Goal: Task Accomplishment & Management: Use online tool/utility

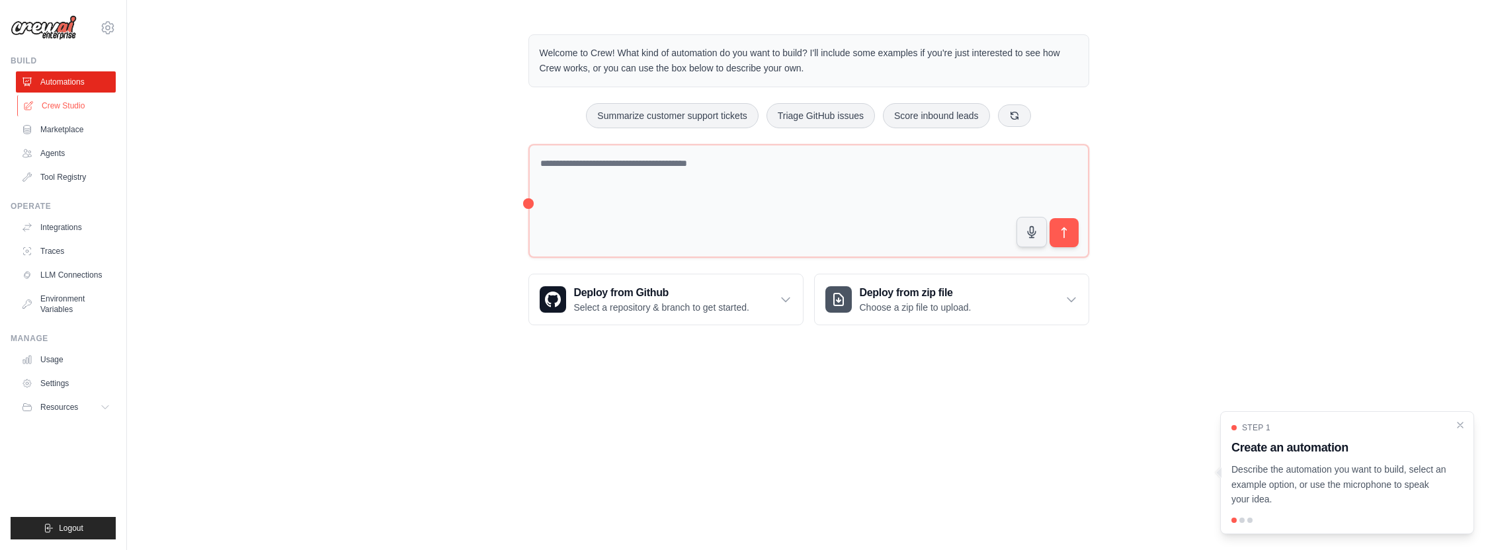
click at [64, 108] on link "Crew Studio" at bounding box center [67, 105] width 100 height 21
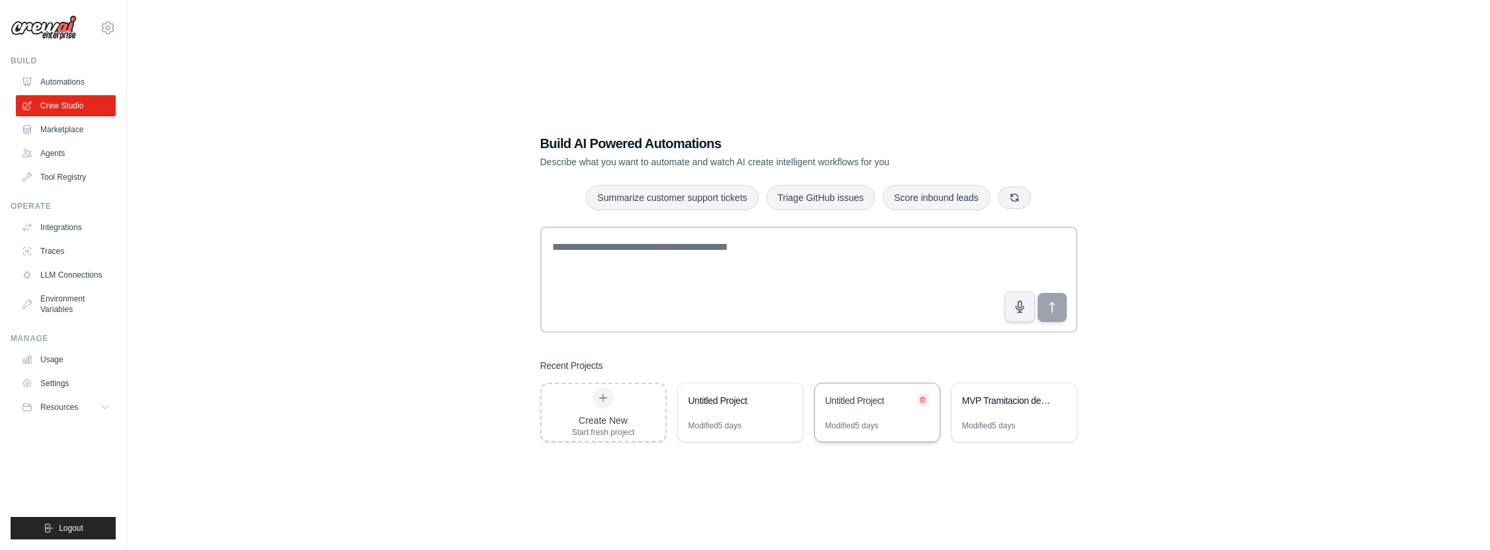
click at [922, 402] on icon at bounding box center [922, 401] width 5 height 6
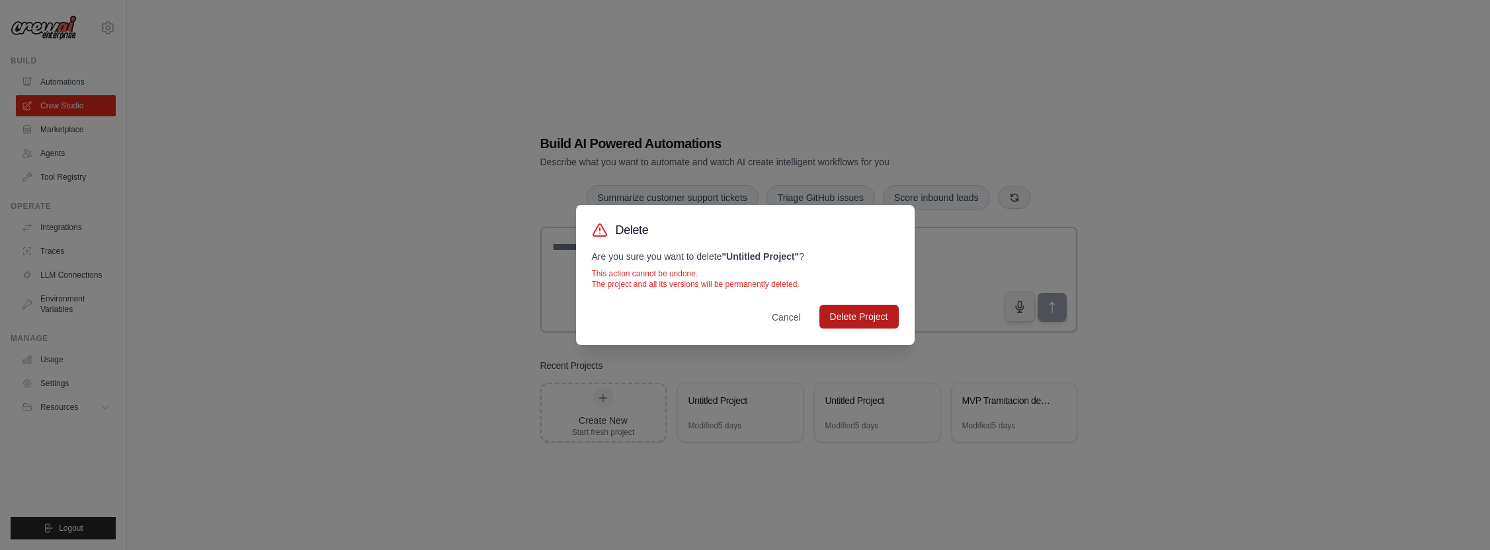
click at [874, 318] on button "Delete Project" at bounding box center [859, 317] width 79 height 24
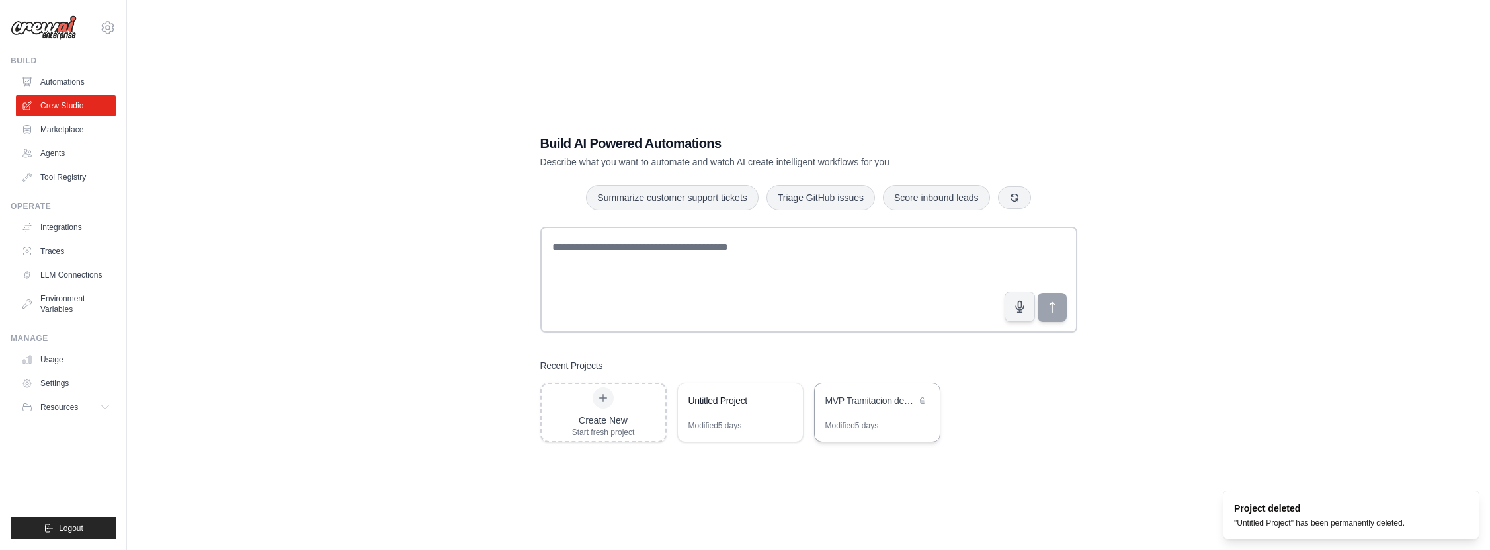
click at [838, 409] on div "MVP Tramitacion de Siniestros Auto" at bounding box center [871, 402] width 91 height 16
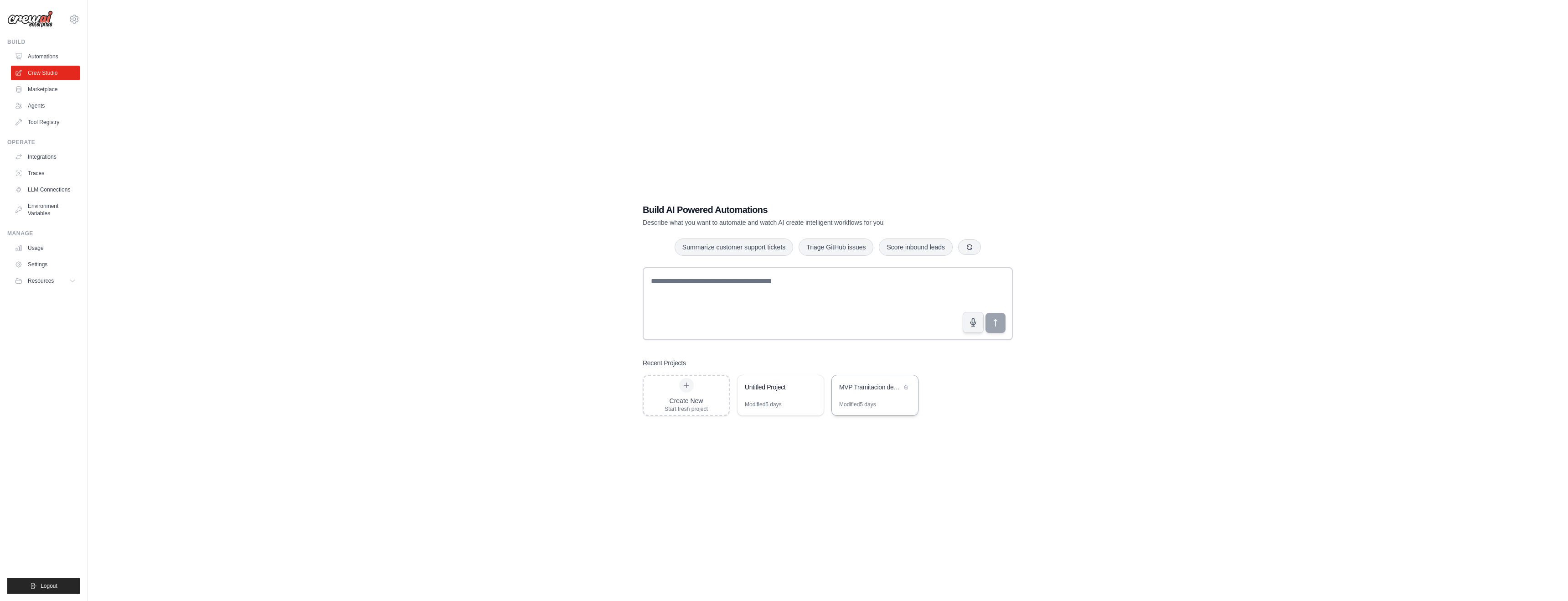
scroll to position [1, 0]
click at [48, 93] on link "Marketplace" at bounding box center [46, 89] width 69 height 14
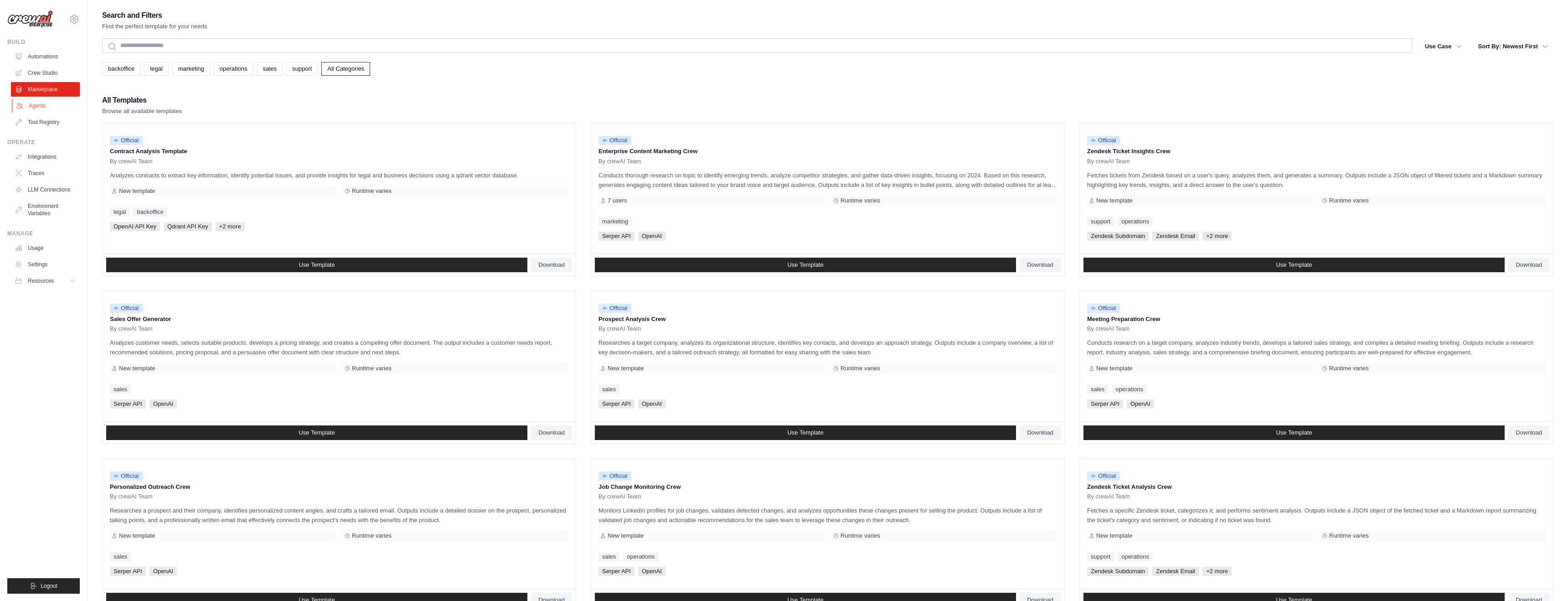
click at [39, 104] on link "Agents" at bounding box center [46, 105] width 69 height 14
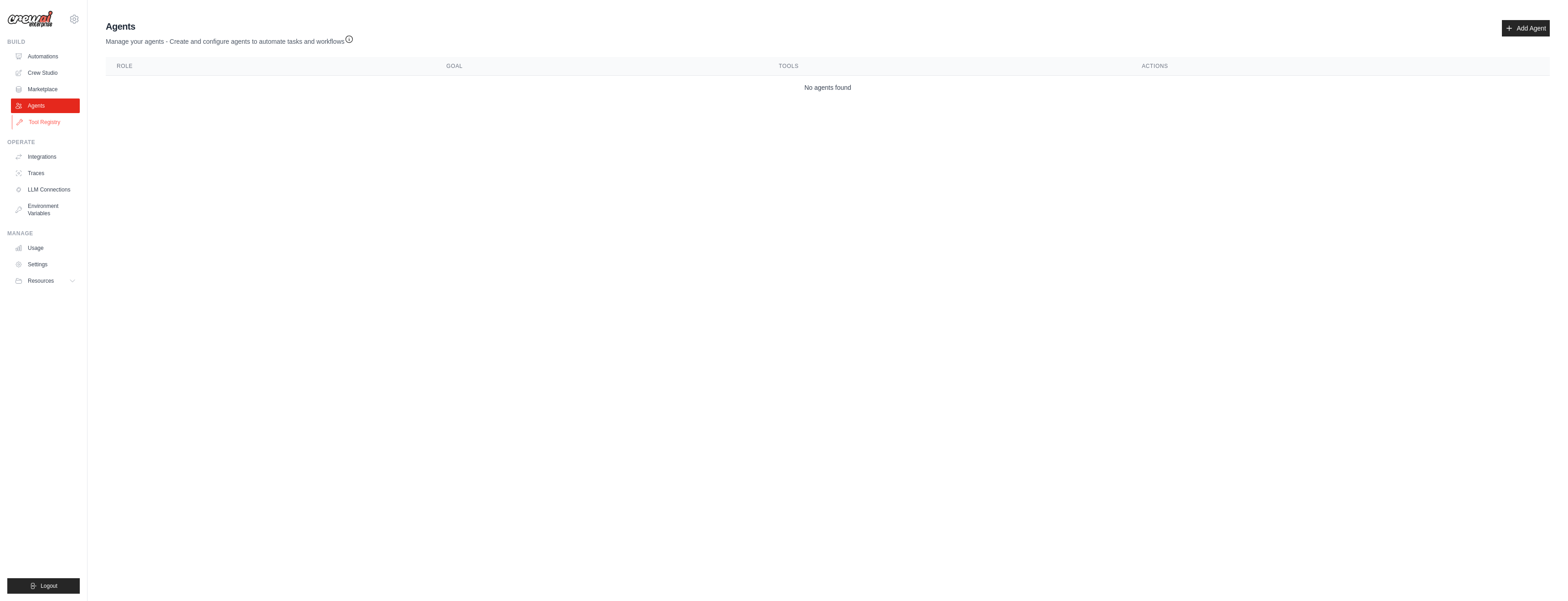
click at [37, 118] on link "Tool Registry" at bounding box center [46, 122] width 69 height 14
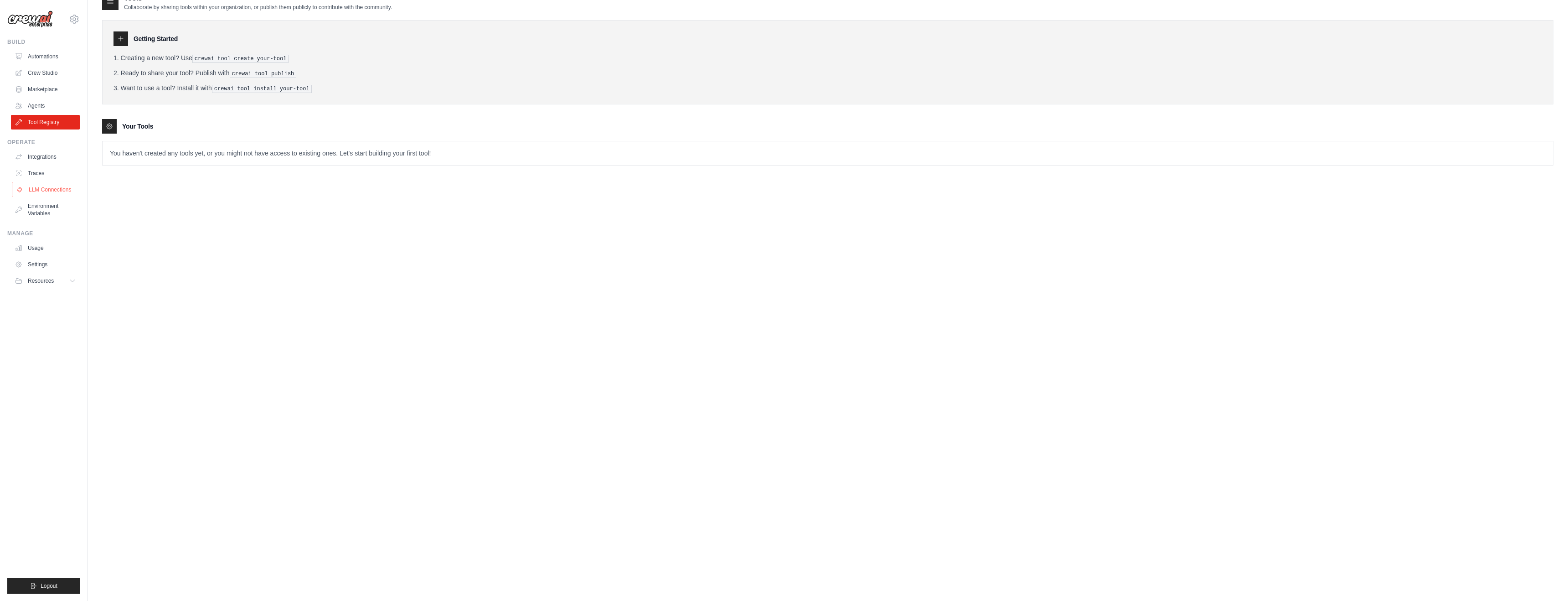
scroll to position [18, 0]
click at [39, 250] on link "Usage" at bounding box center [46, 247] width 69 height 14
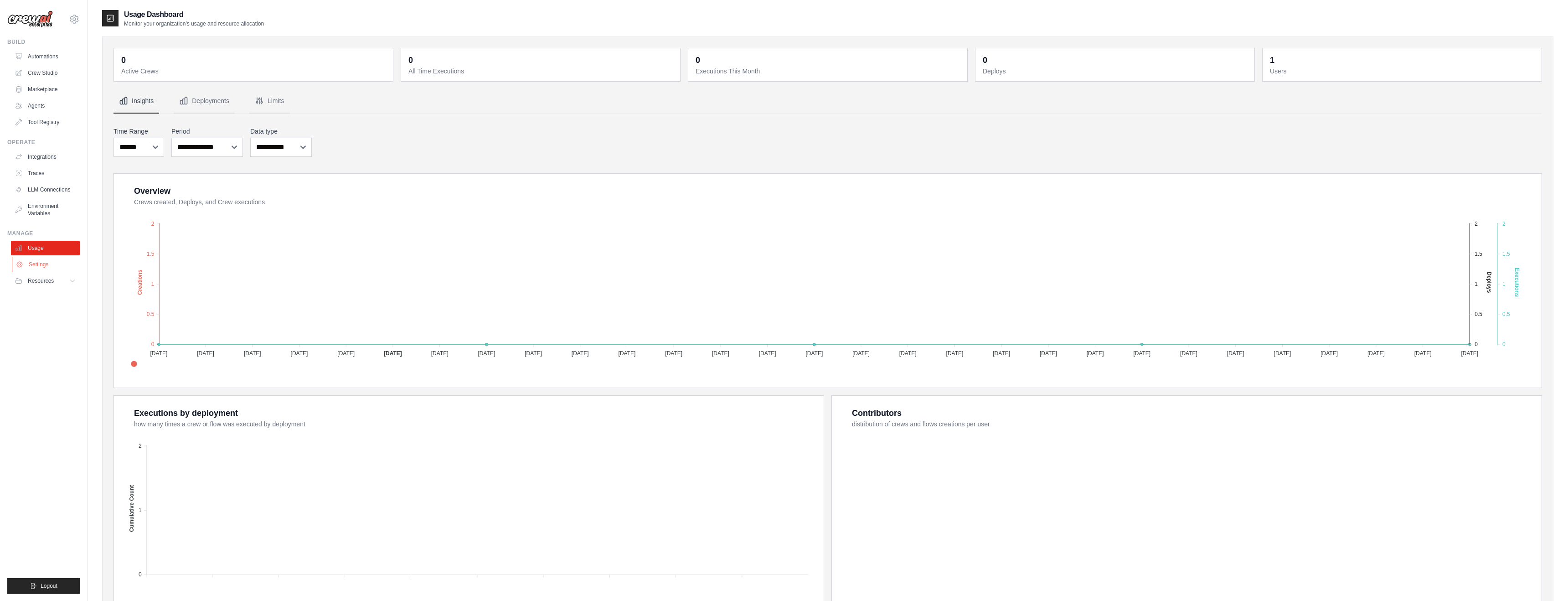
click at [39, 265] on link "Settings" at bounding box center [46, 264] width 69 height 14
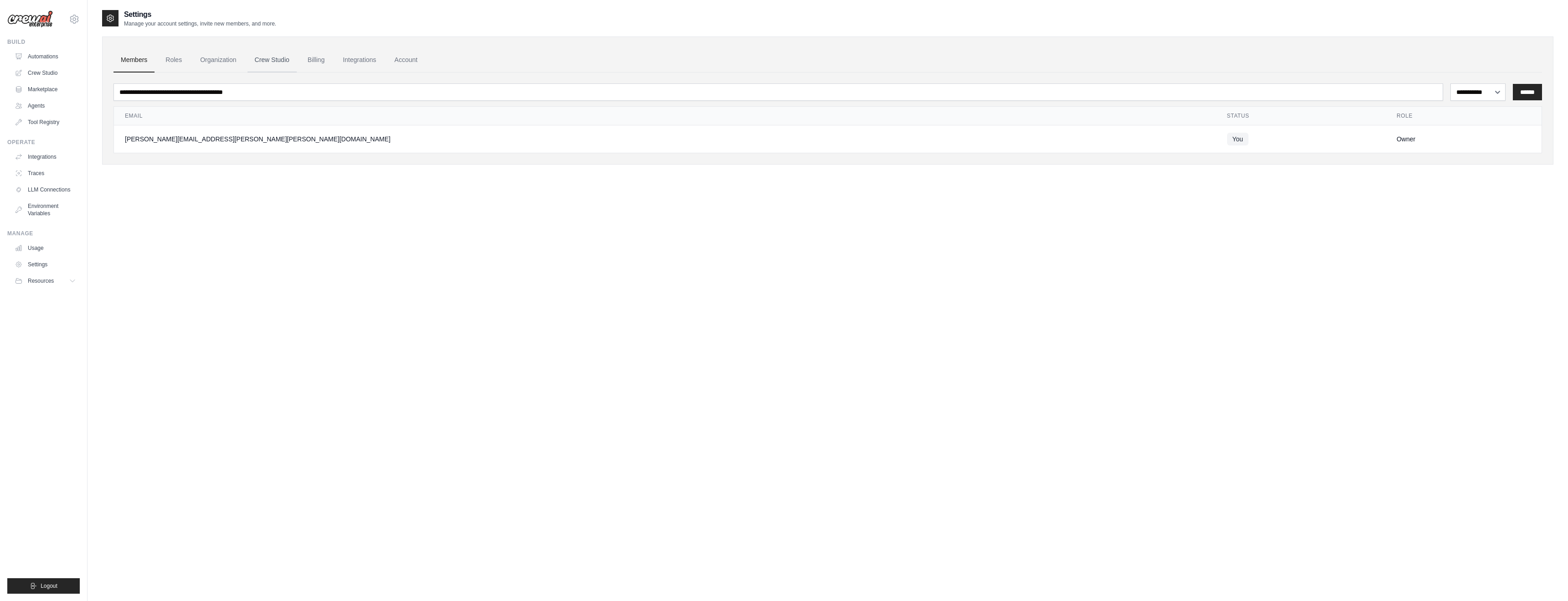
click at [263, 63] on link "Crew Studio" at bounding box center [271, 60] width 49 height 25
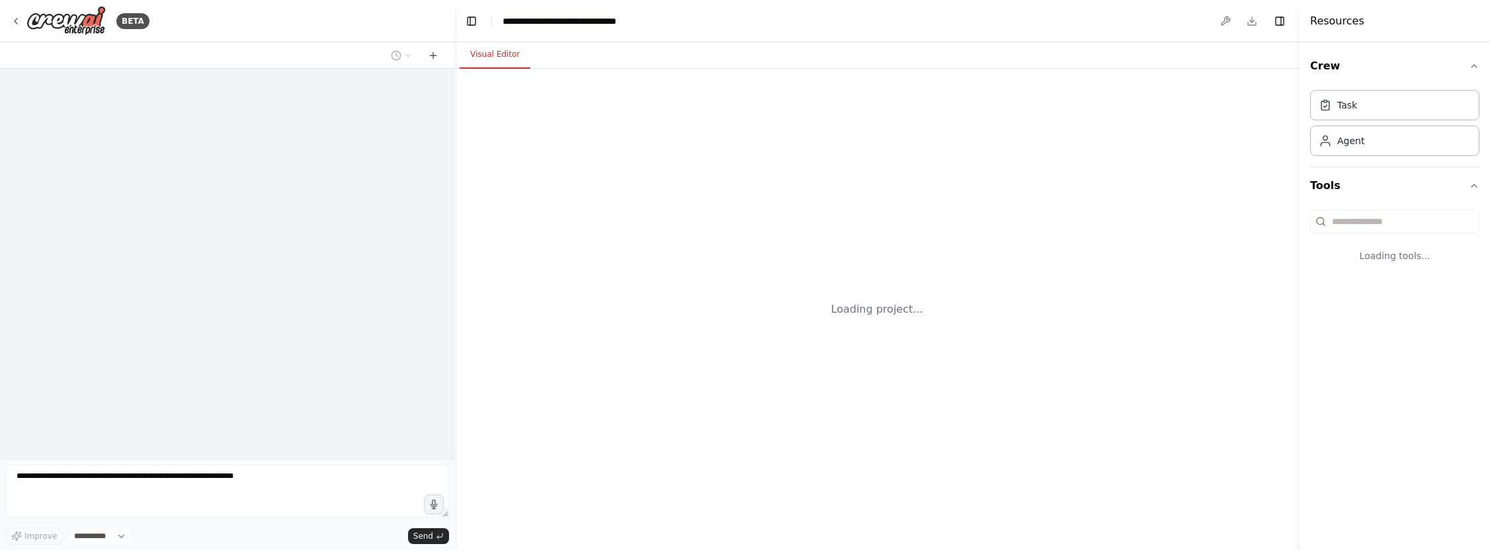
select select "****"
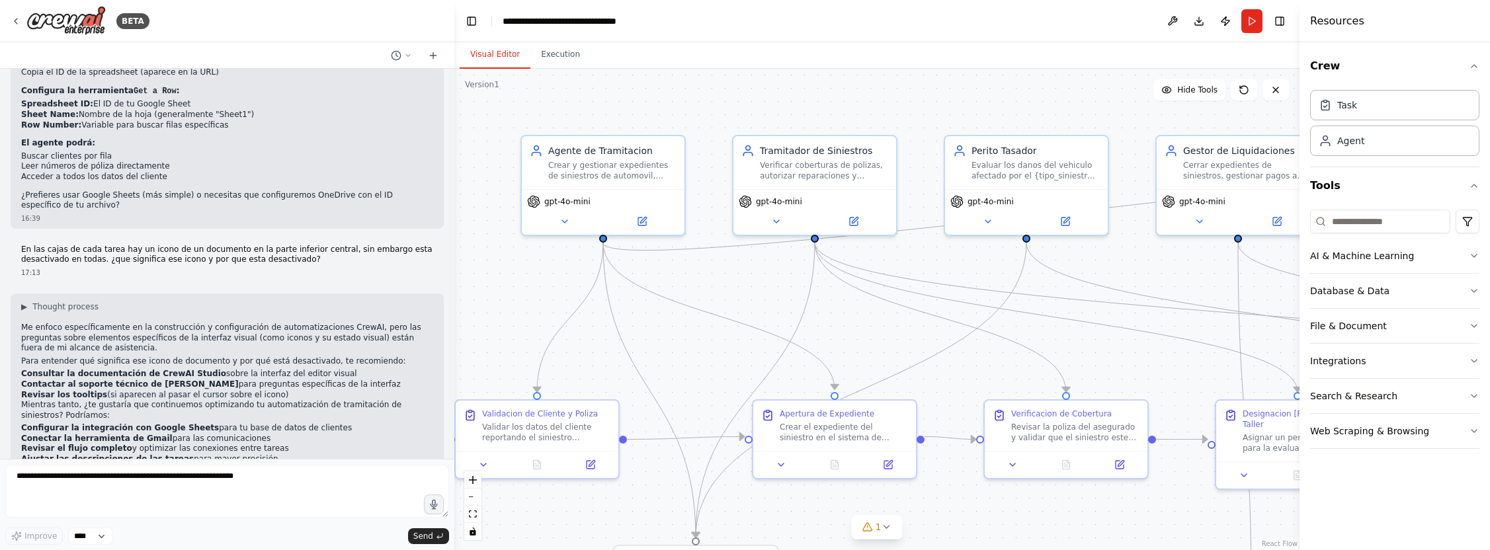
scroll to position [6252, 0]
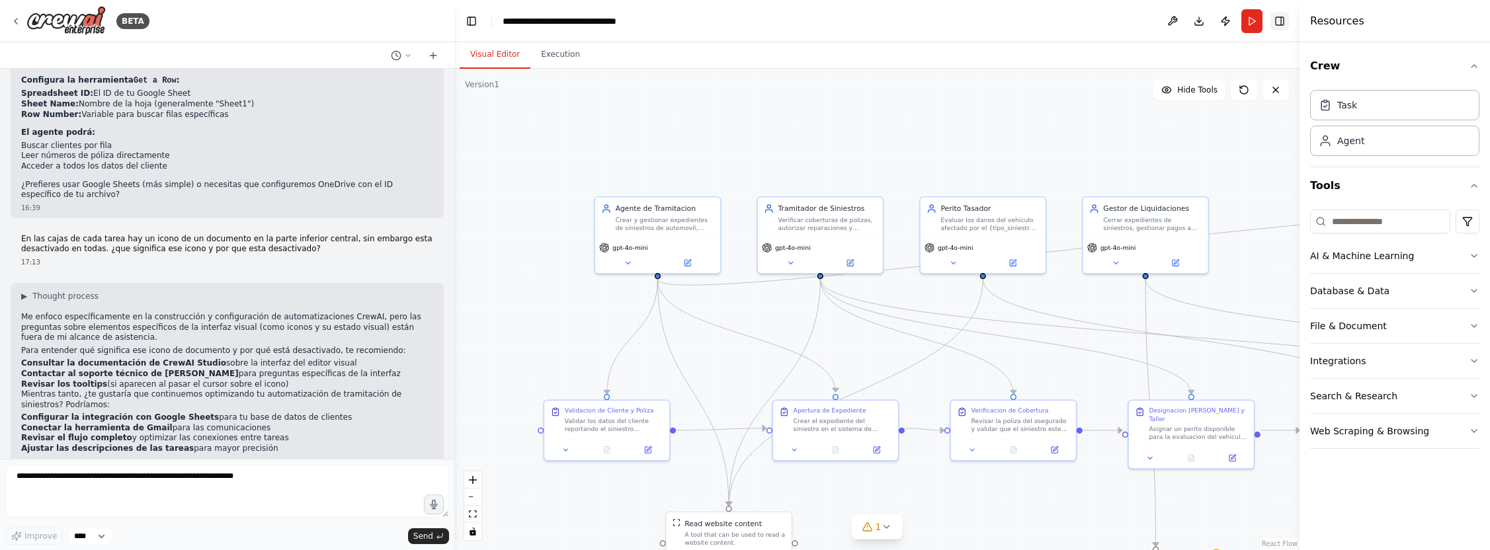
click at [1279, 22] on button "Toggle Right Sidebar" at bounding box center [1280, 21] width 19 height 19
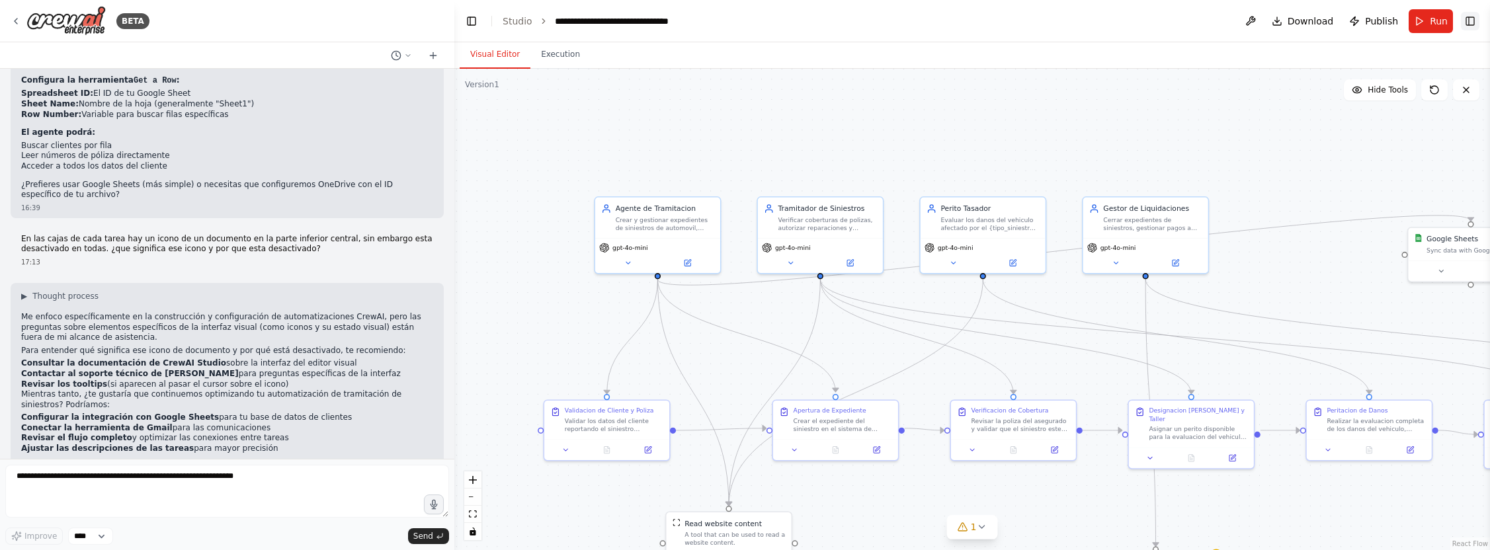
click at [1470, 22] on button "Toggle Right Sidebar" at bounding box center [1470, 21] width 19 height 19
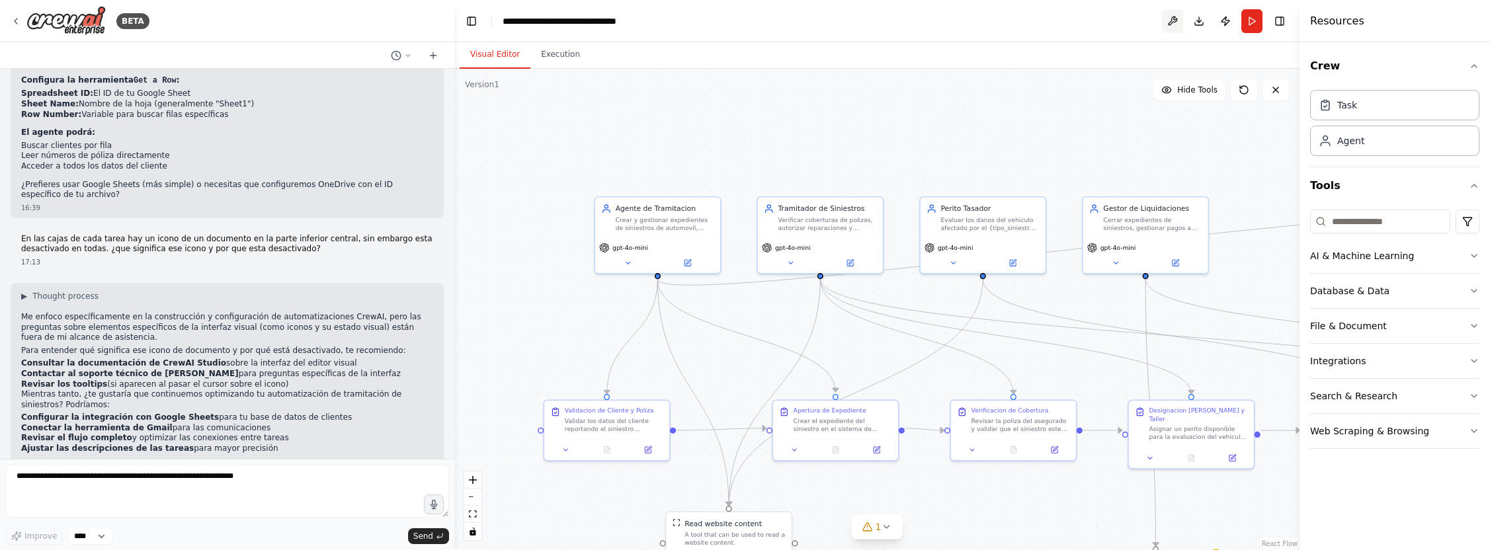
click at [1172, 19] on button at bounding box center [1172, 21] width 21 height 24
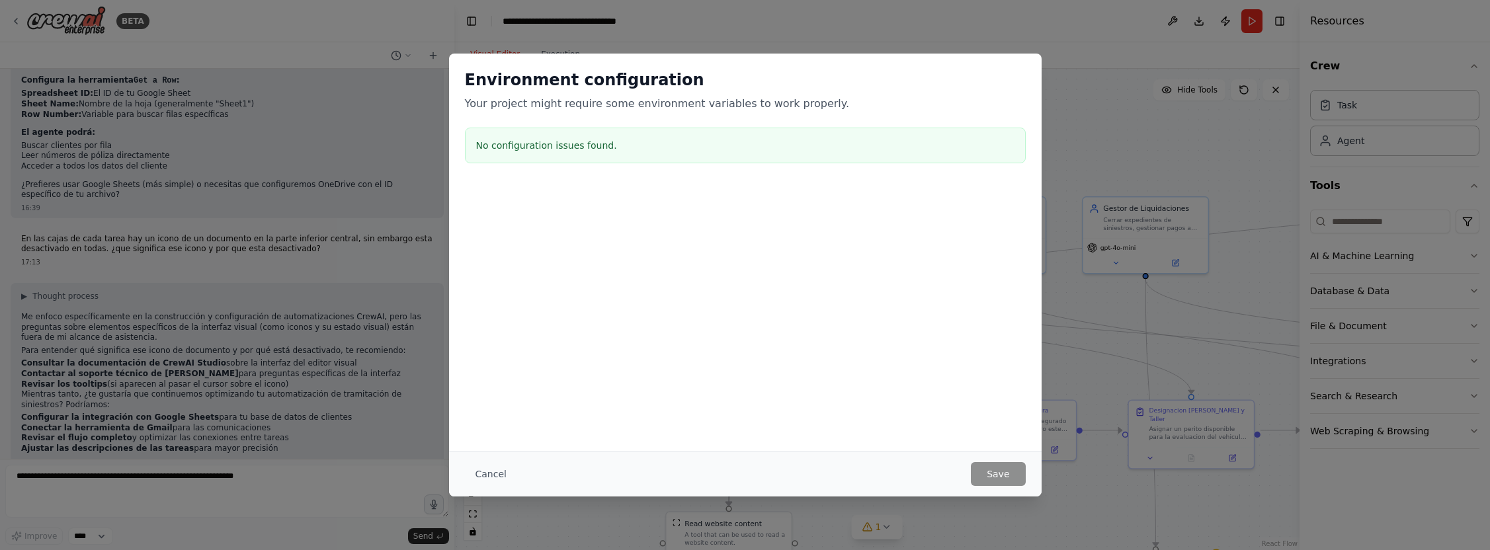
click at [490, 140] on h3 "No configuration issues found." at bounding box center [745, 145] width 538 height 13
click at [480, 477] on button "Cancel" at bounding box center [491, 474] width 52 height 24
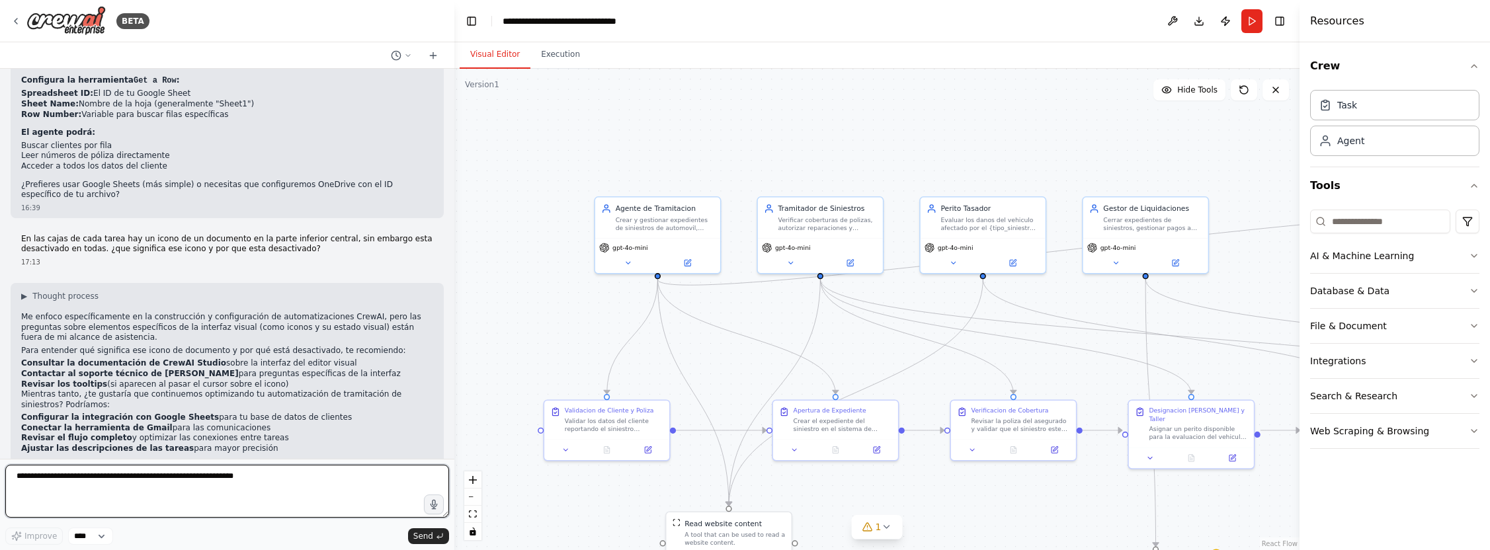
click at [62, 482] on textarea at bounding box center [227, 491] width 444 height 53
click at [221, 476] on textarea "**********" at bounding box center [227, 491] width 444 height 53
type textarea "**********"
click at [421, 533] on span "Send" at bounding box center [423, 536] width 20 height 11
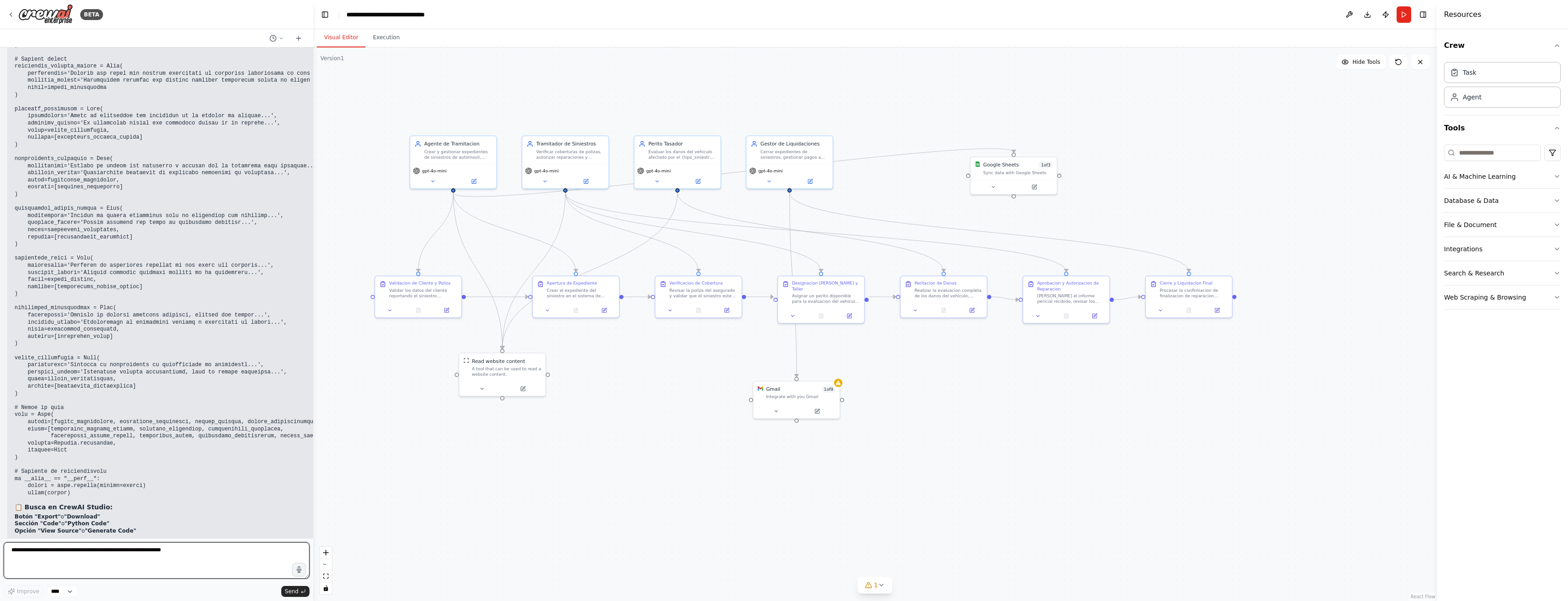
scroll to position [5095, 0]
click at [395, 37] on button "Execution" at bounding box center [386, 38] width 41 height 19
click at [345, 37] on button "Visual Editor" at bounding box center [341, 38] width 49 height 19
drag, startPoint x: 154, startPoint y: 22, endPoint x: 111, endPoint y: 17, distance: 43.3
click at [154, 22] on div "BETA" at bounding box center [156, 14] width 313 height 29
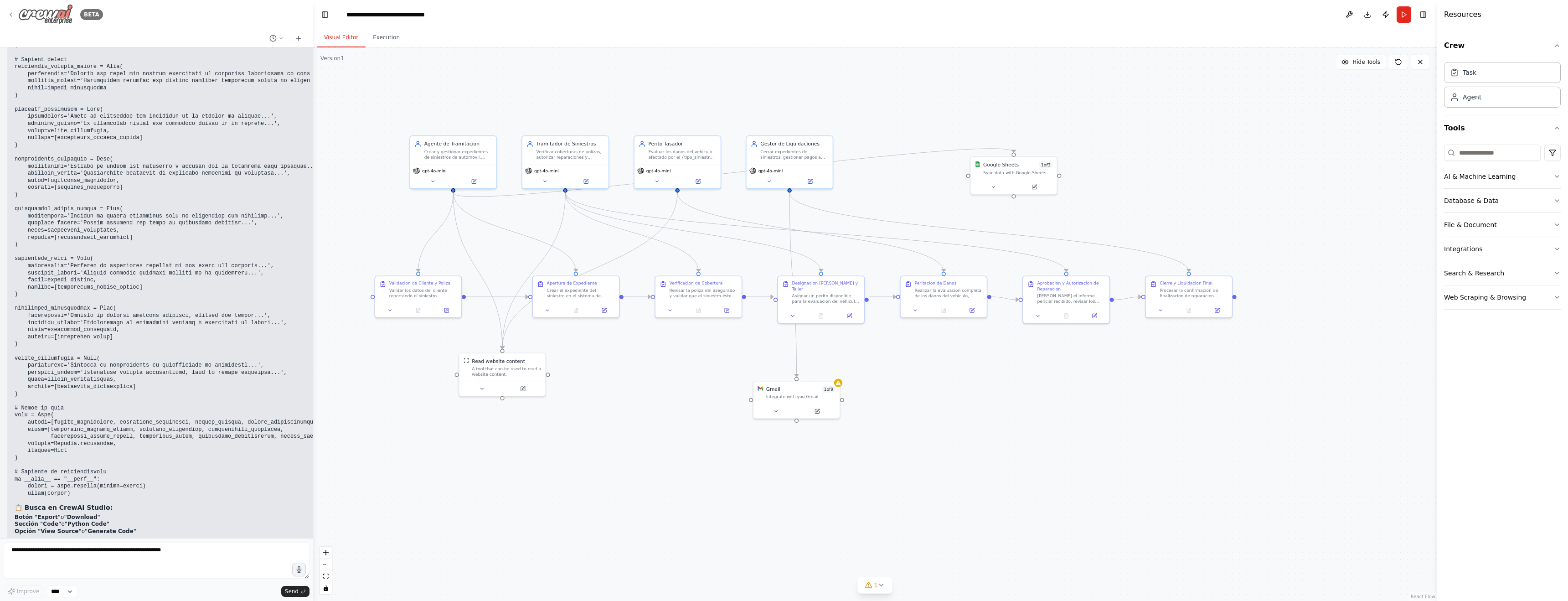
click at [10, 14] on icon at bounding box center [11, 14] width 2 height 3
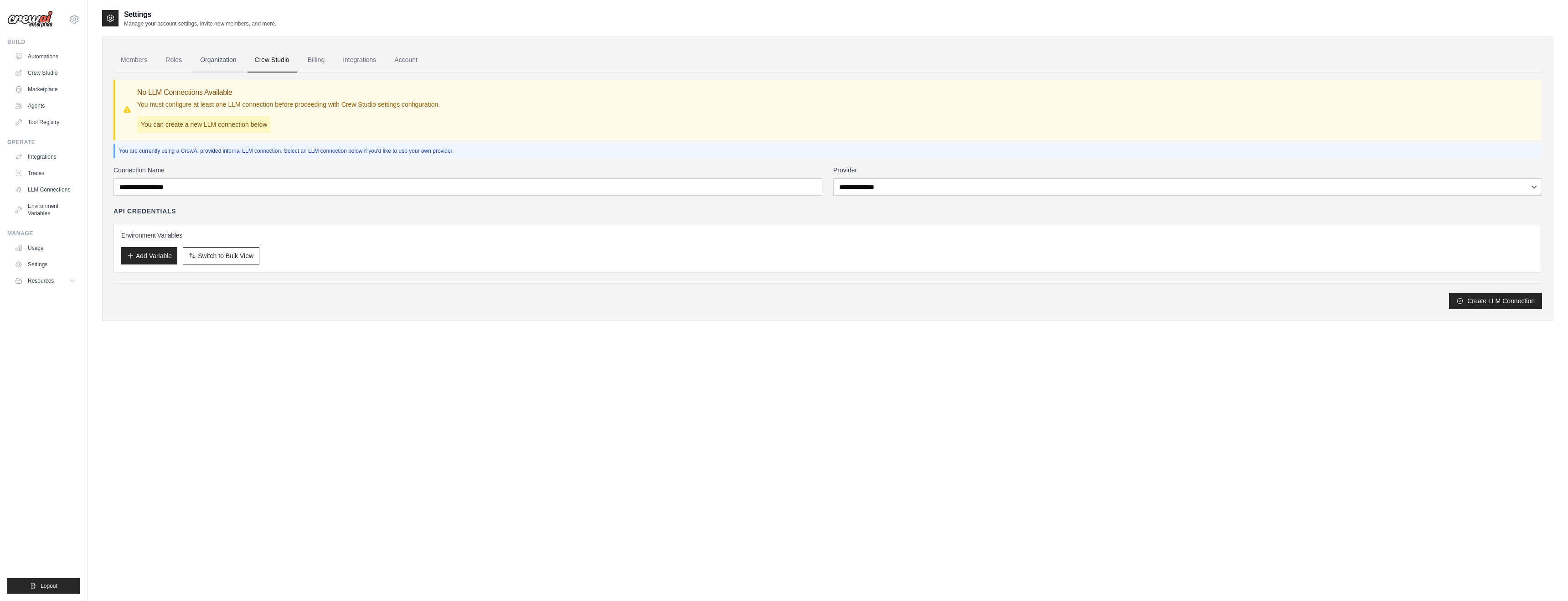
click at [220, 61] on link "Organization" at bounding box center [218, 60] width 50 height 25
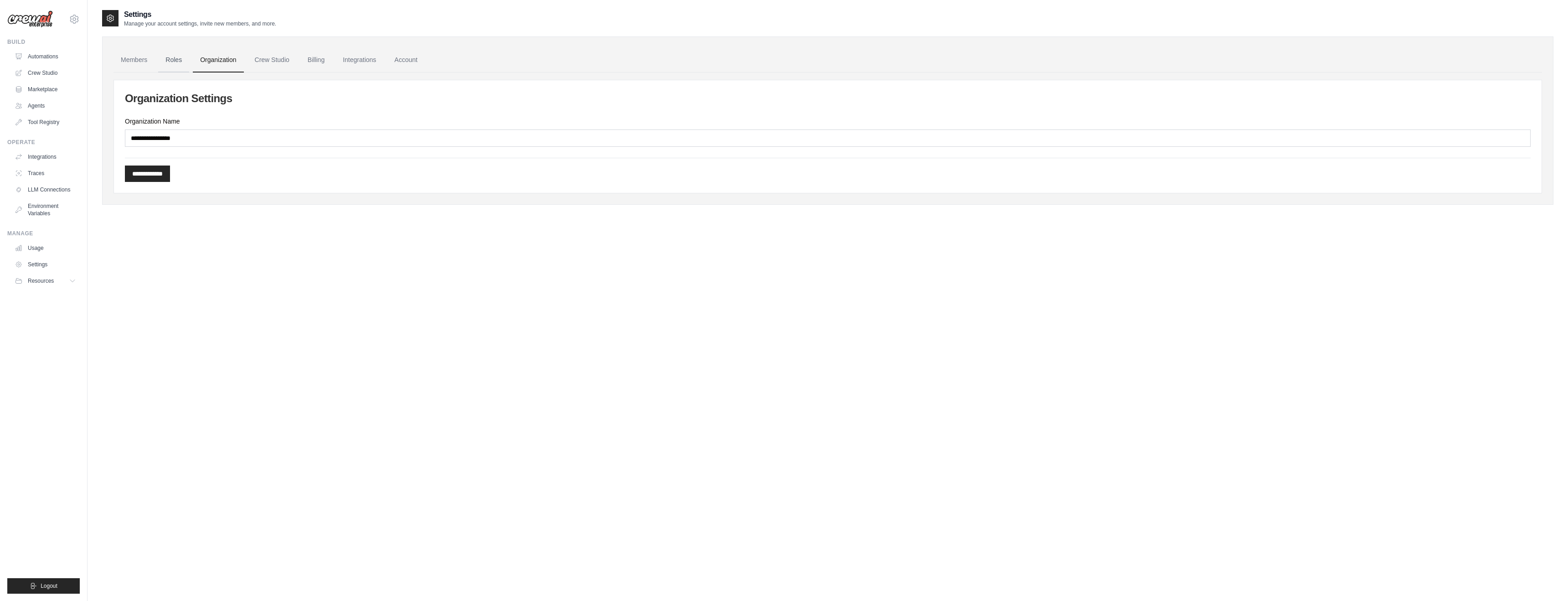
click at [175, 60] on link "Roles" at bounding box center [174, 60] width 31 height 25
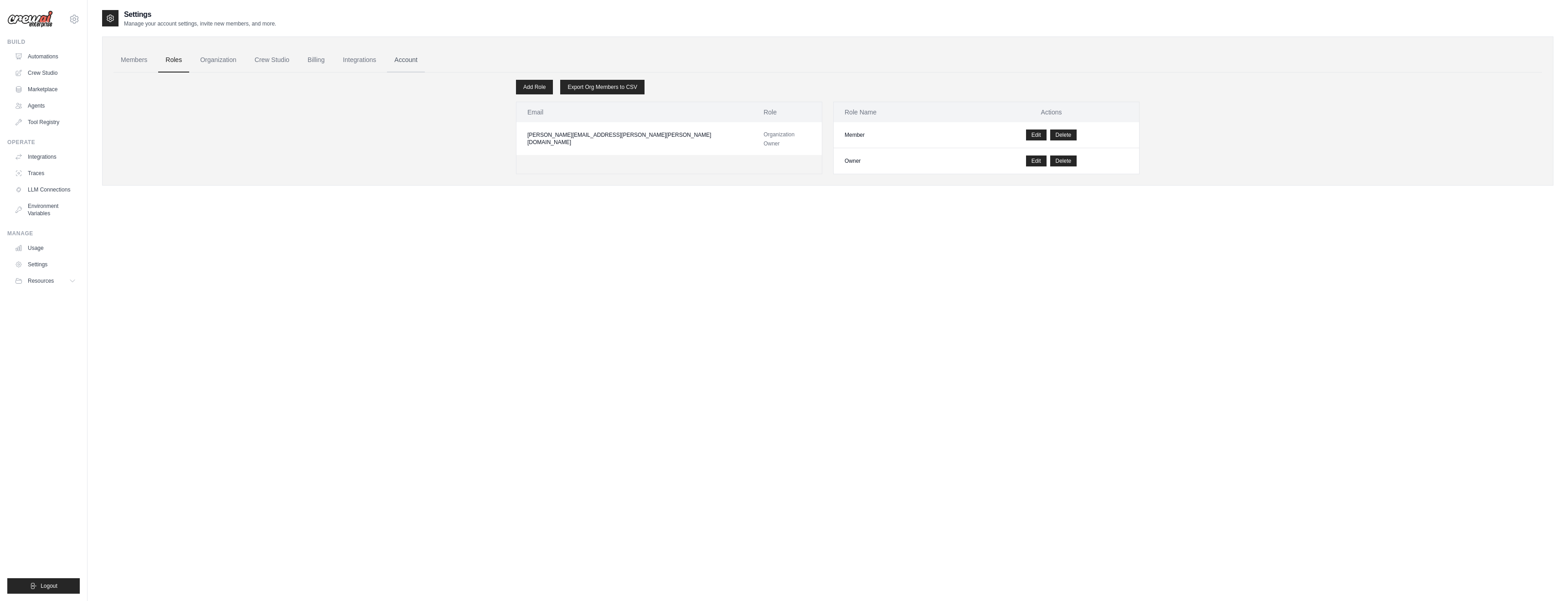
click at [414, 63] on link "Account" at bounding box center [406, 60] width 38 height 25
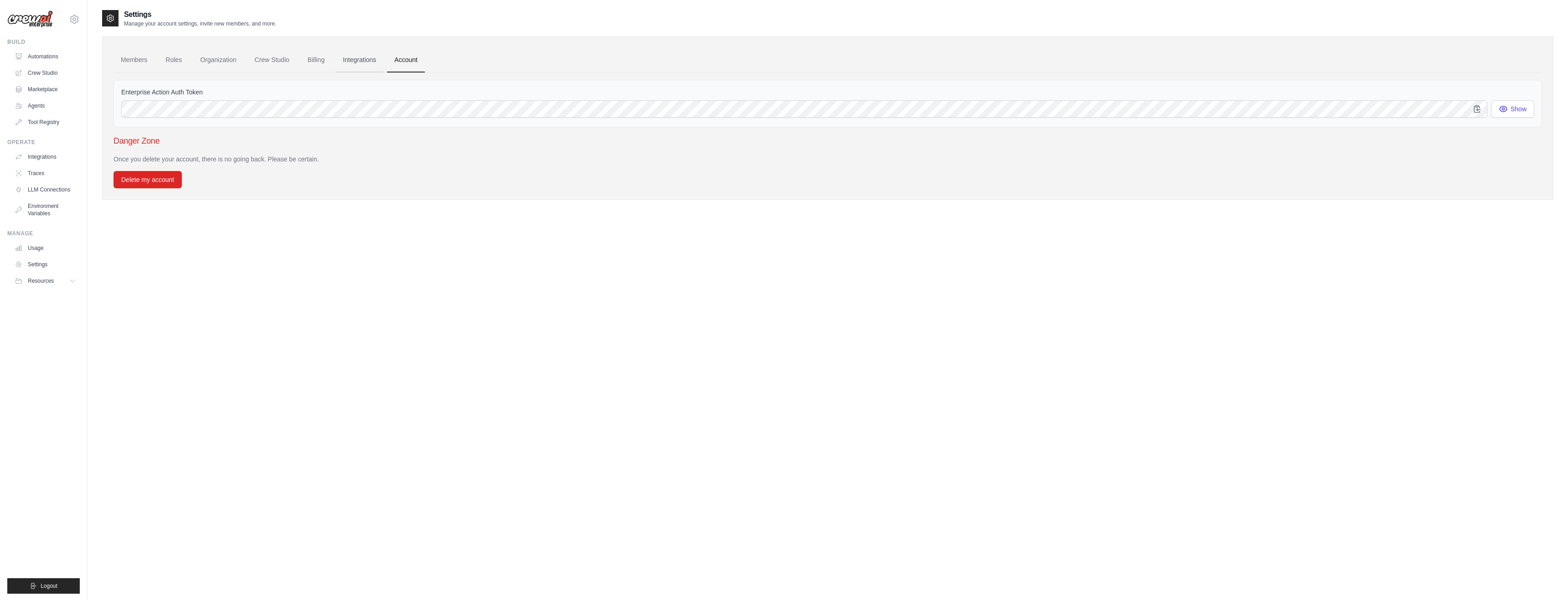
click at [373, 63] on link "Integrations" at bounding box center [359, 60] width 48 height 25
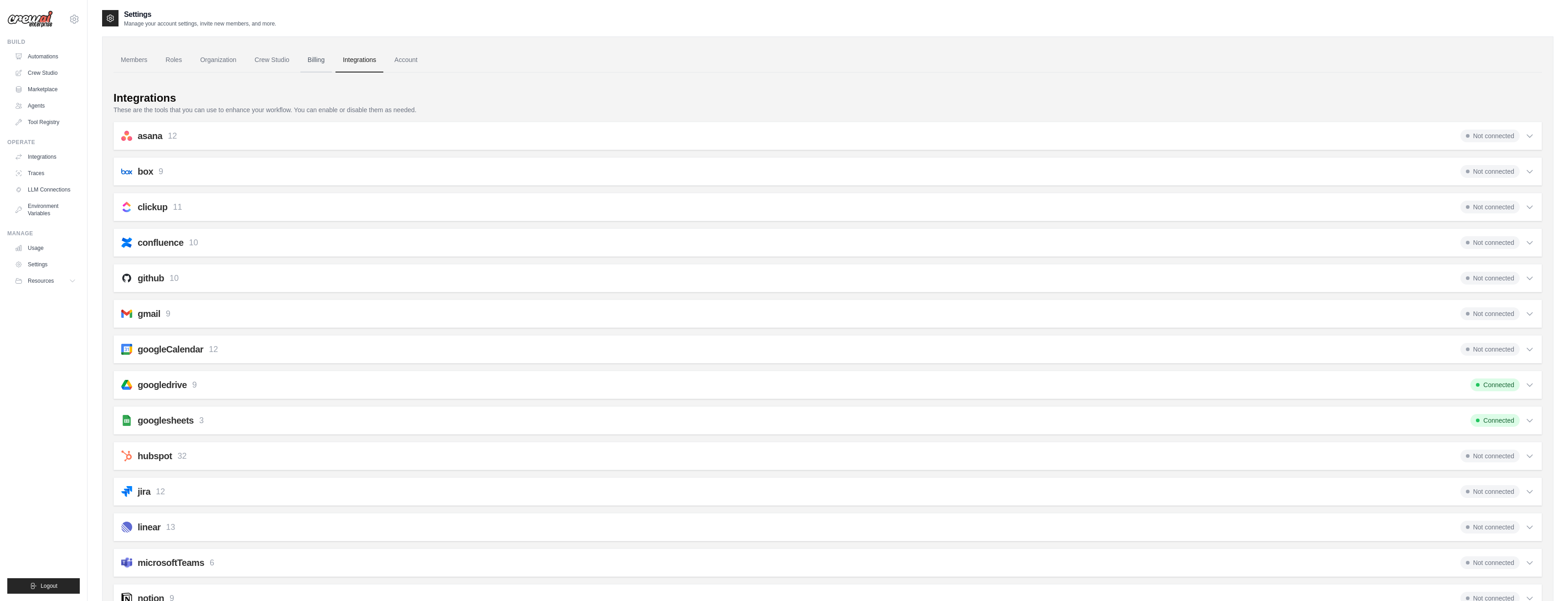
click at [311, 61] on link "Billing" at bounding box center [316, 60] width 32 height 25
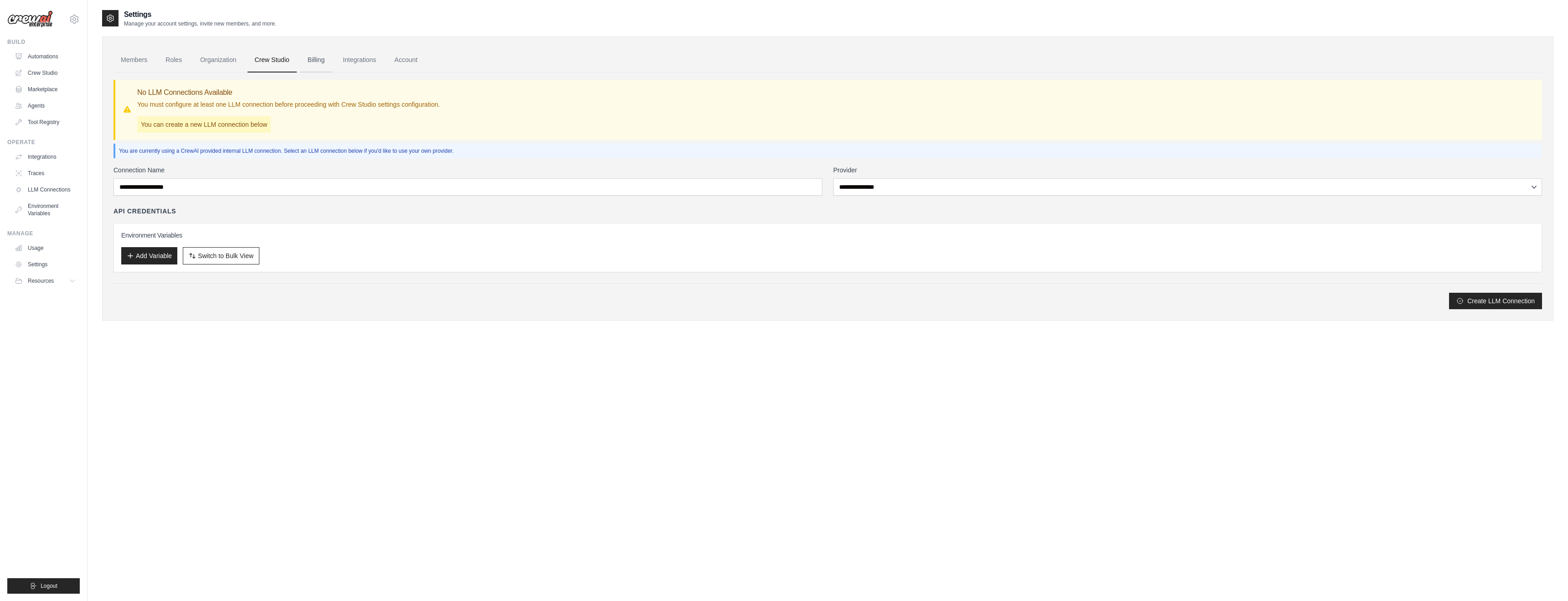
click at [315, 62] on link "Billing" at bounding box center [316, 60] width 32 height 25
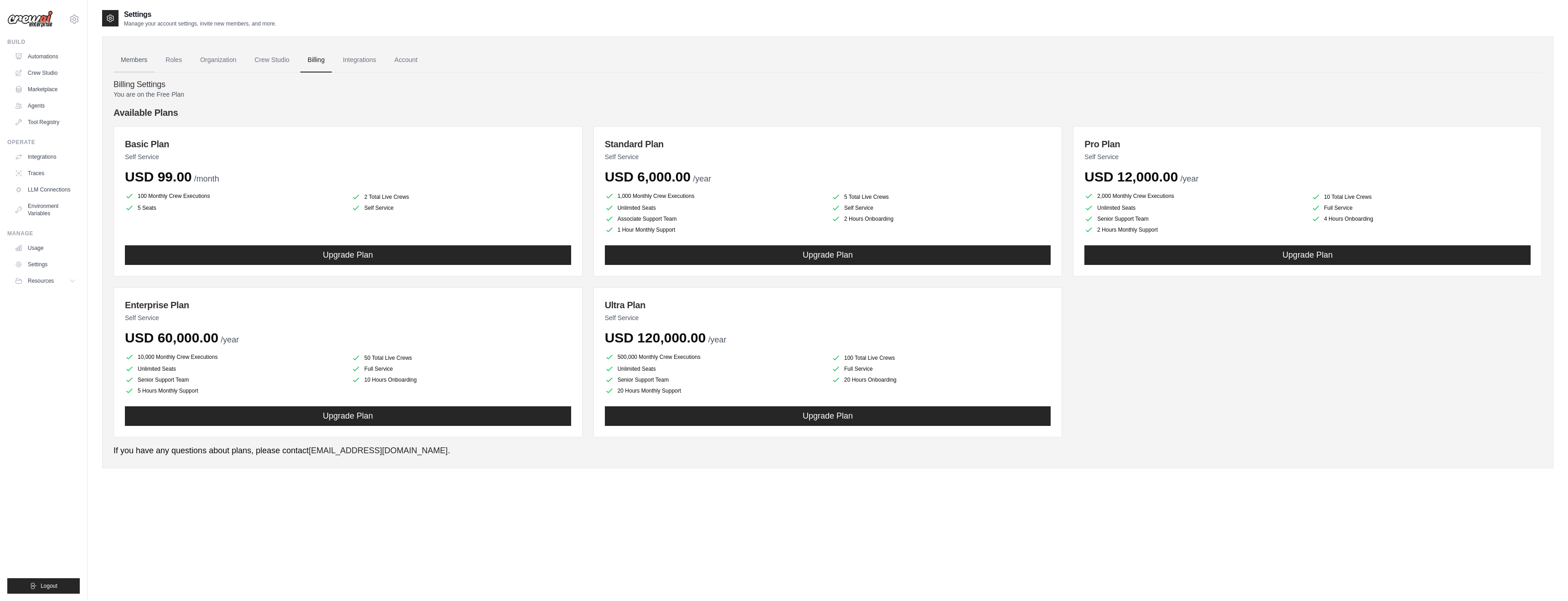
click at [141, 61] on link "Members" at bounding box center [134, 60] width 41 height 25
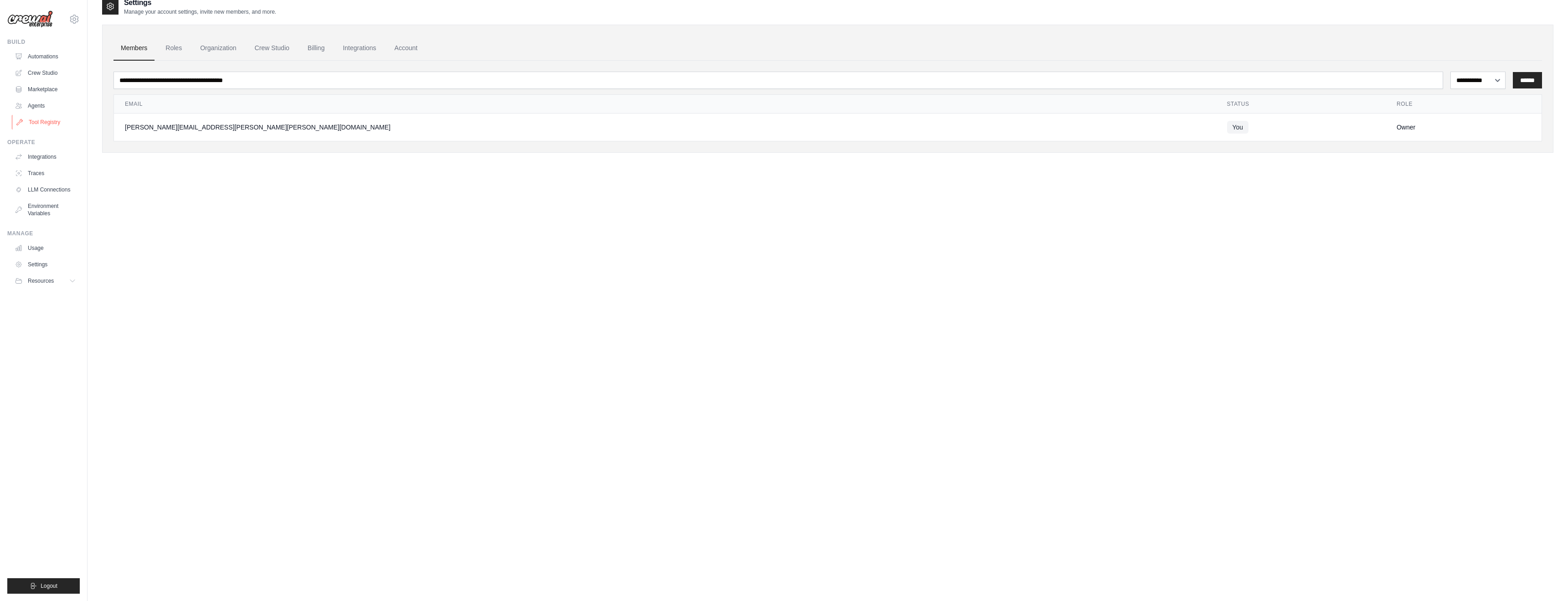
scroll to position [14, 0]
click at [36, 124] on link "Tool Registry" at bounding box center [46, 122] width 69 height 14
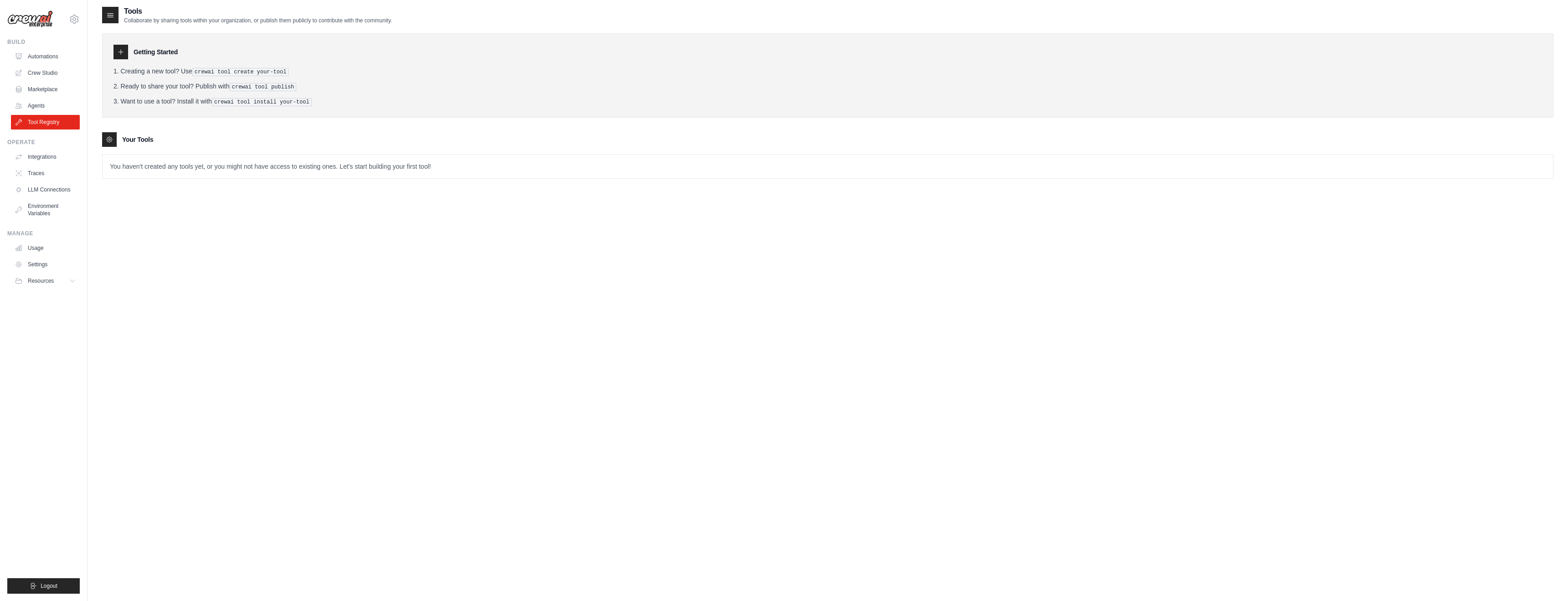
scroll to position [6, 0]
click at [35, 104] on link "Agents" at bounding box center [46, 105] width 69 height 14
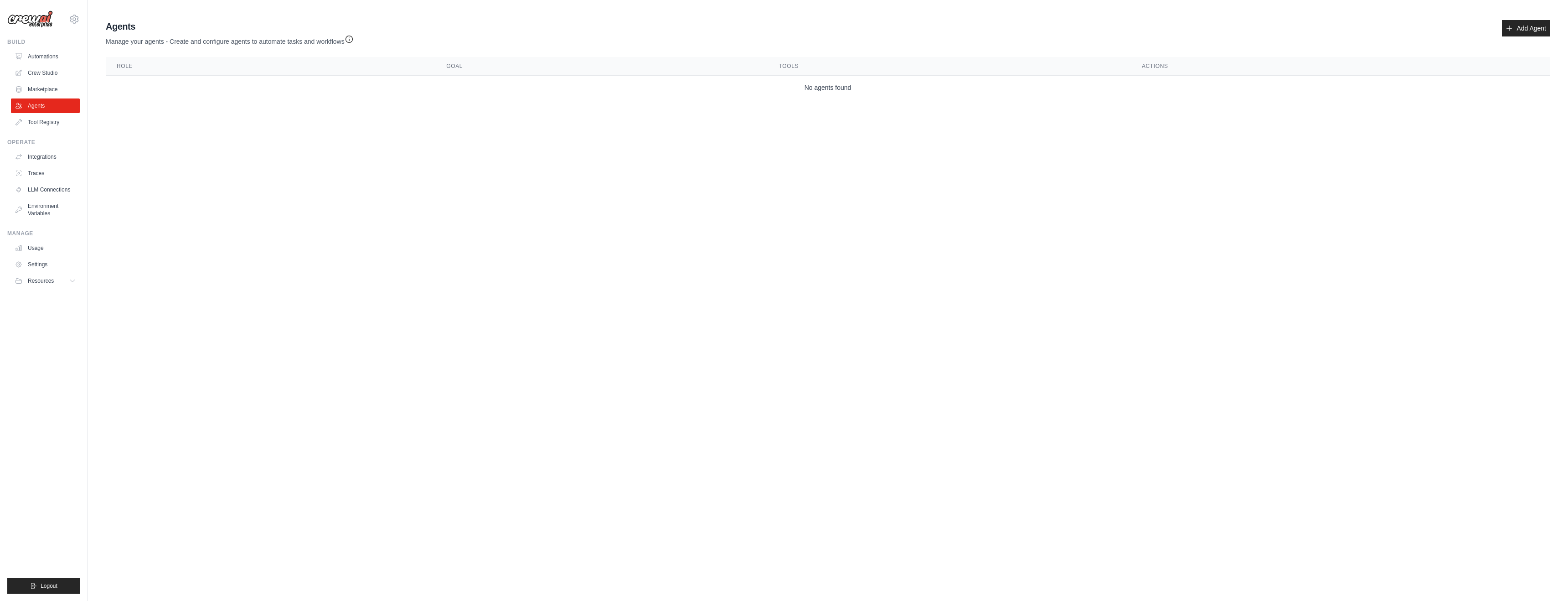
click at [192, 68] on th "Role" at bounding box center [270, 66] width 329 height 19
click at [38, 54] on link "Automations" at bounding box center [46, 56] width 69 height 14
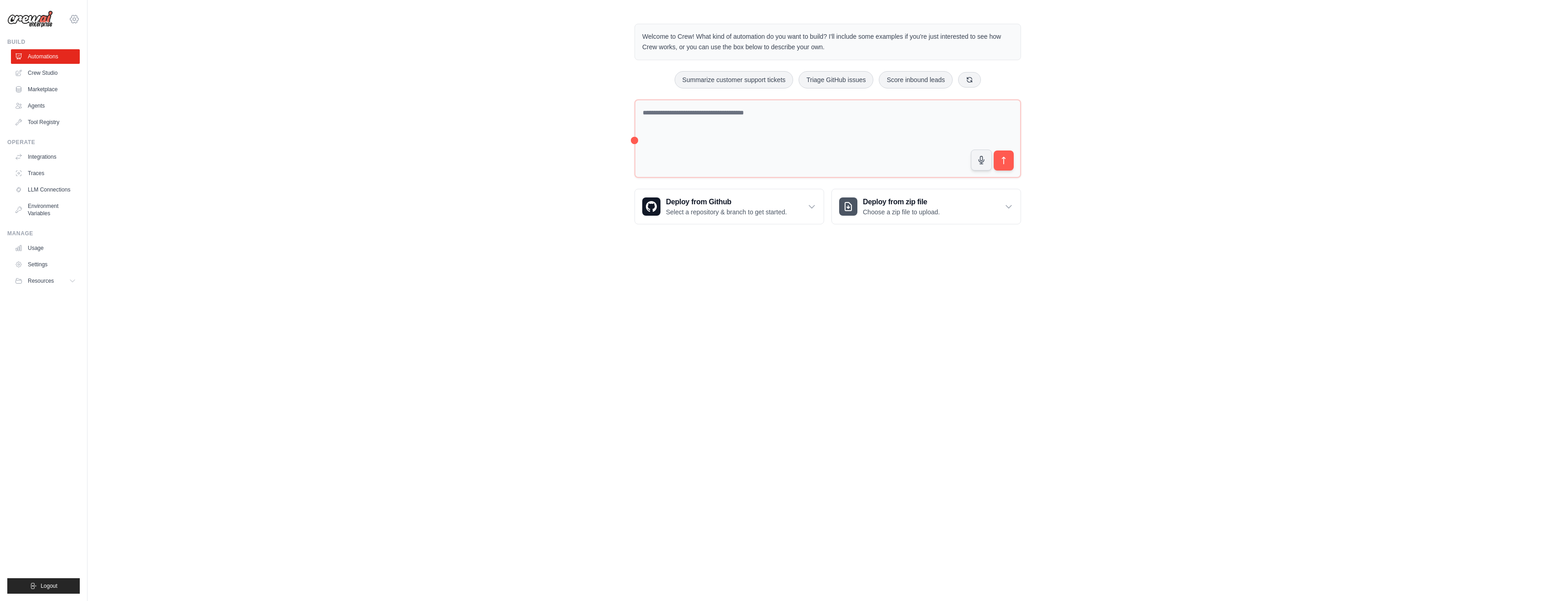
click at [71, 19] on icon at bounding box center [74, 19] width 11 height 11
click at [449, 132] on div "Welcome to Crew! What kind of automation do you want to build? I'll include som…" at bounding box center [827, 123] width 1481 height 230
click at [35, 74] on link "Crew Studio" at bounding box center [46, 72] width 69 height 14
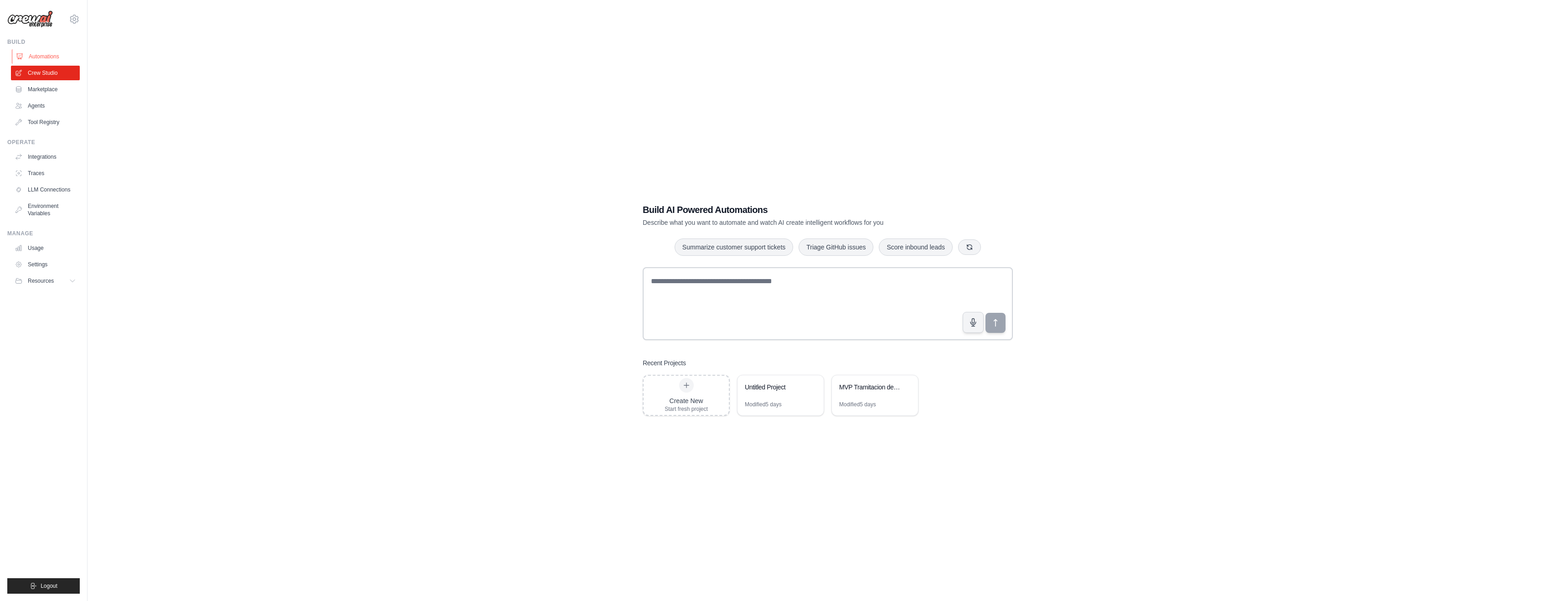
click at [54, 57] on link "Automations" at bounding box center [46, 56] width 69 height 14
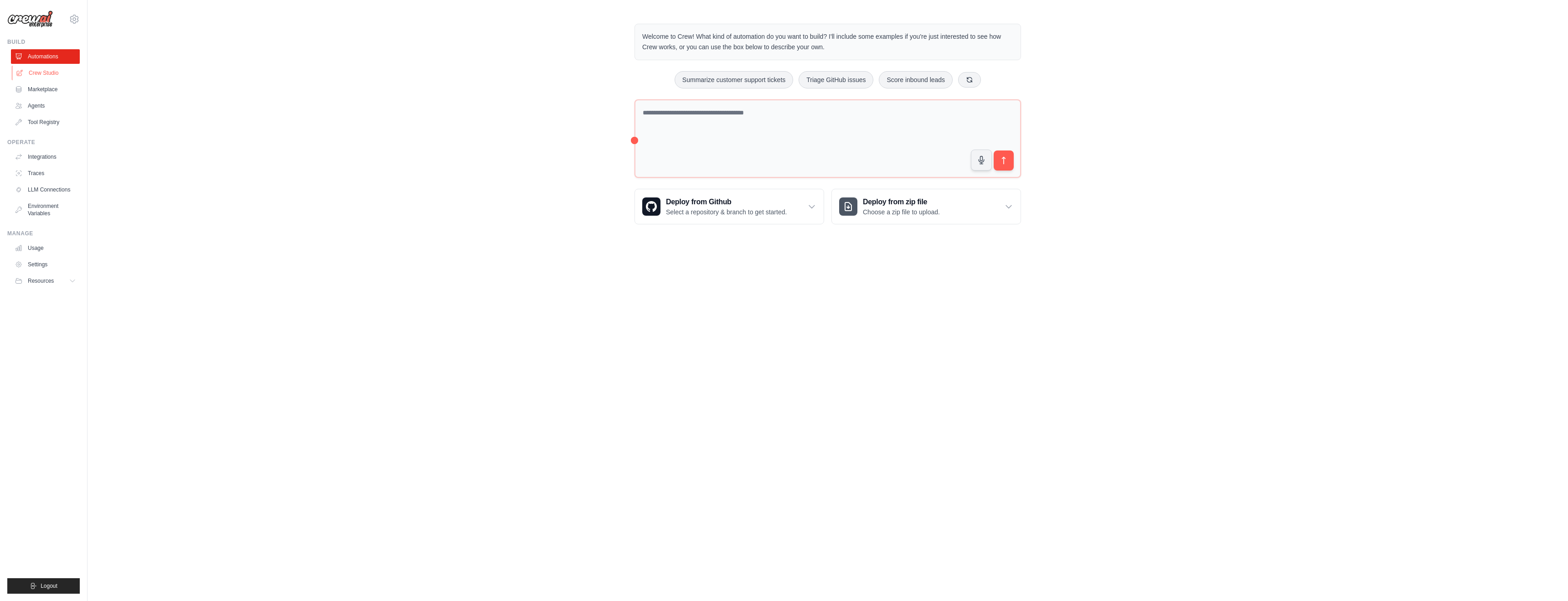
click at [45, 75] on link "Crew Studio" at bounding box center [46, 72] width 69 height 14
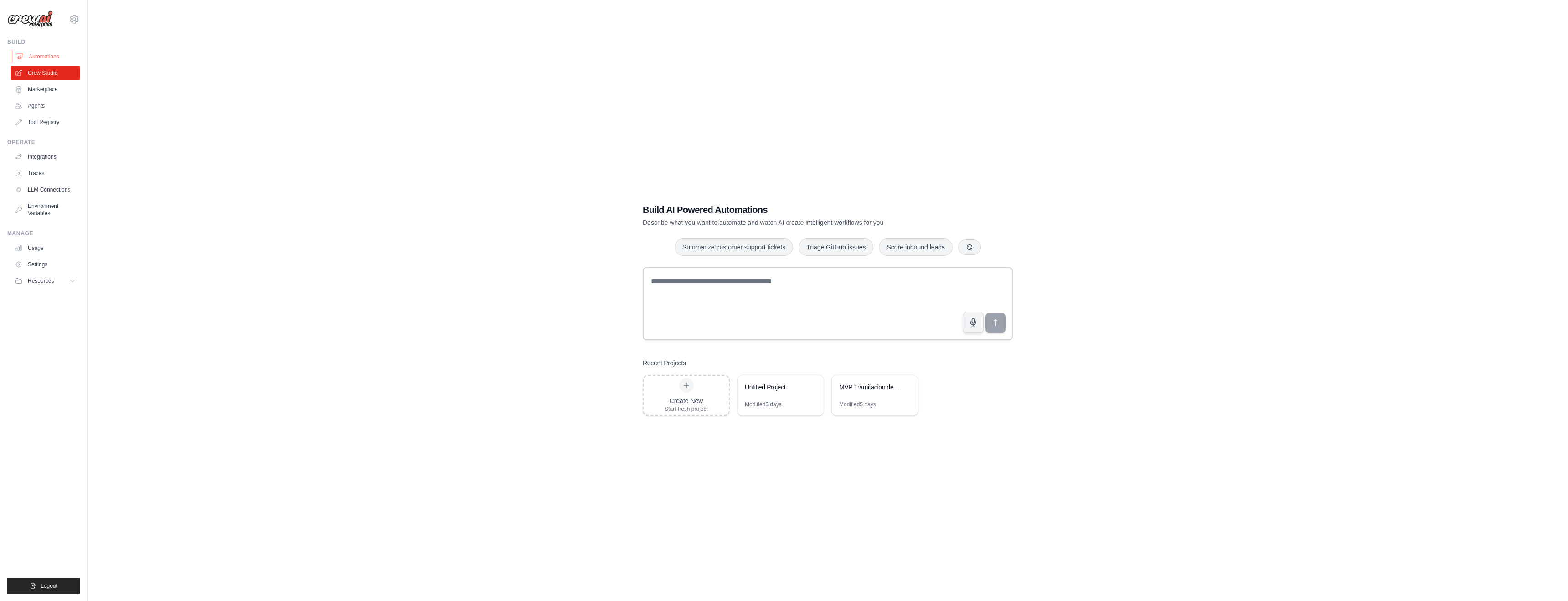
click at [43, 57] on link "Automations" at bounding box center [46, 56] width 69 height 14
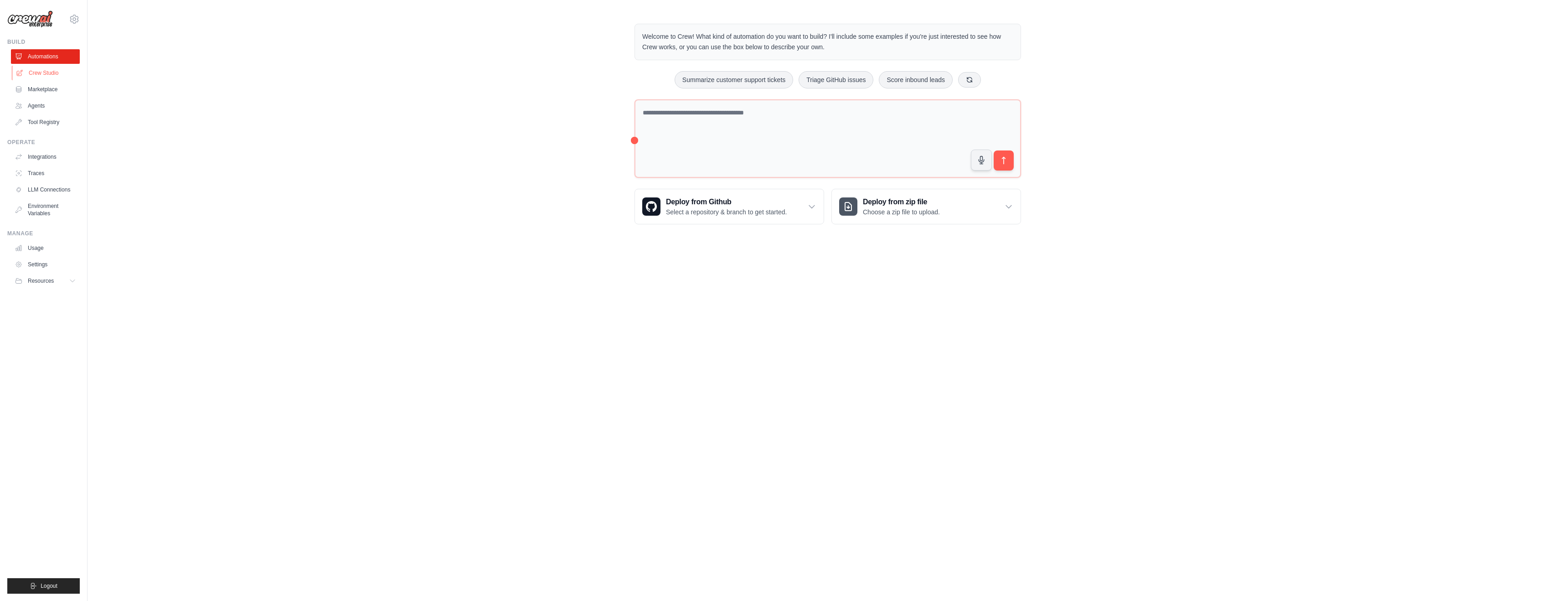
click at [41, 70] on link "Crew Studio" at bounding box center [46, 72] width 69 height 14
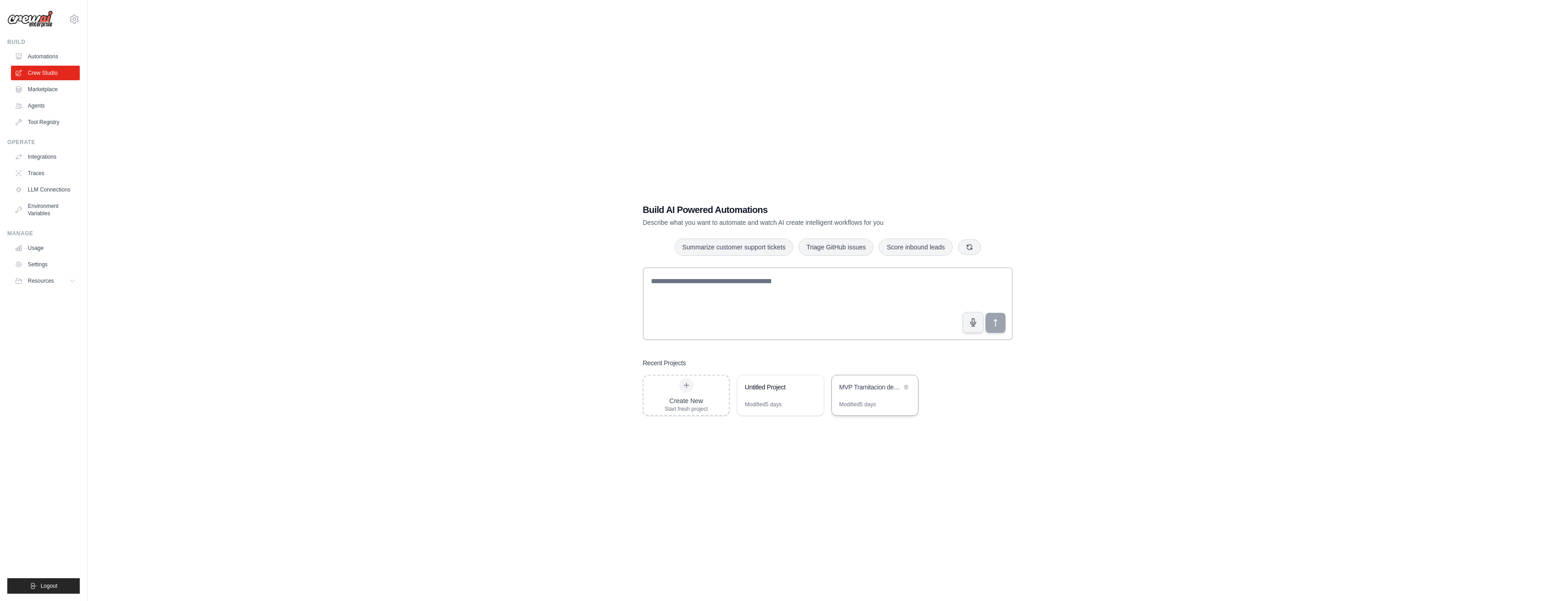
click at [861, 394] on div "MVP Tramitacion de Siniestros Auto" at bounding box center [874, 387] width 86 height 26
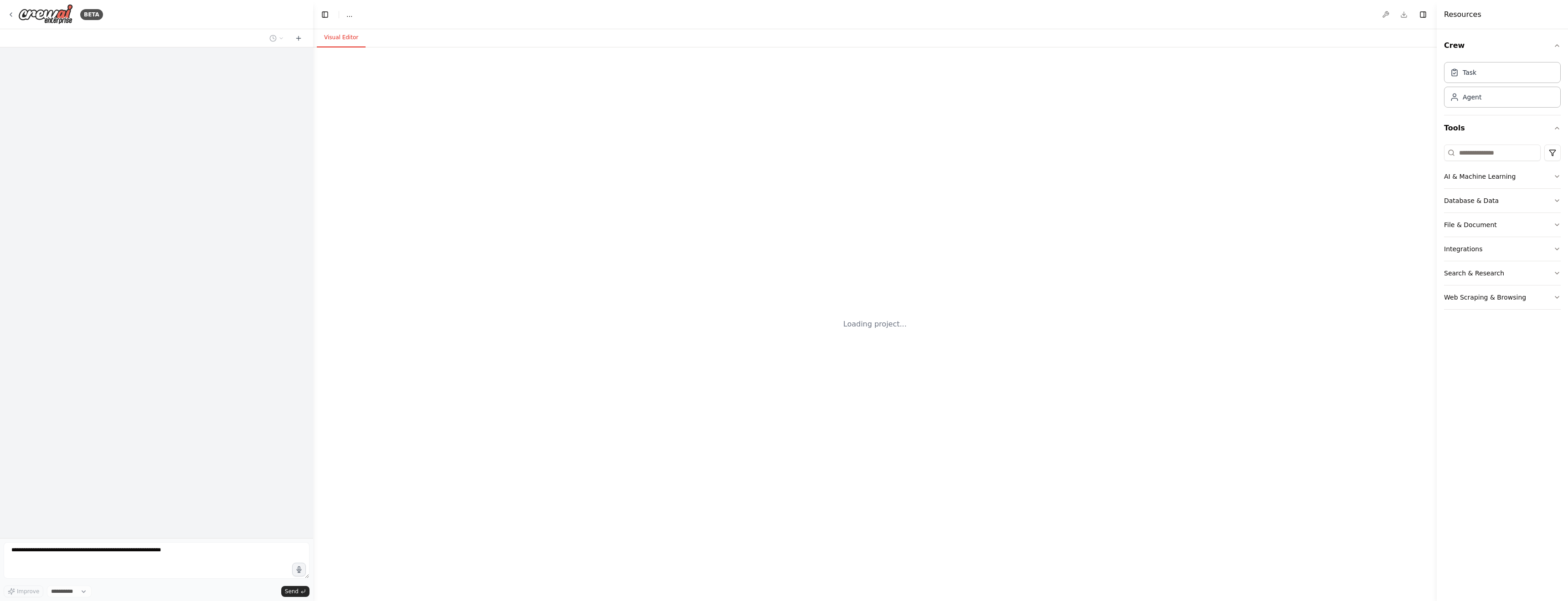
select select "****"
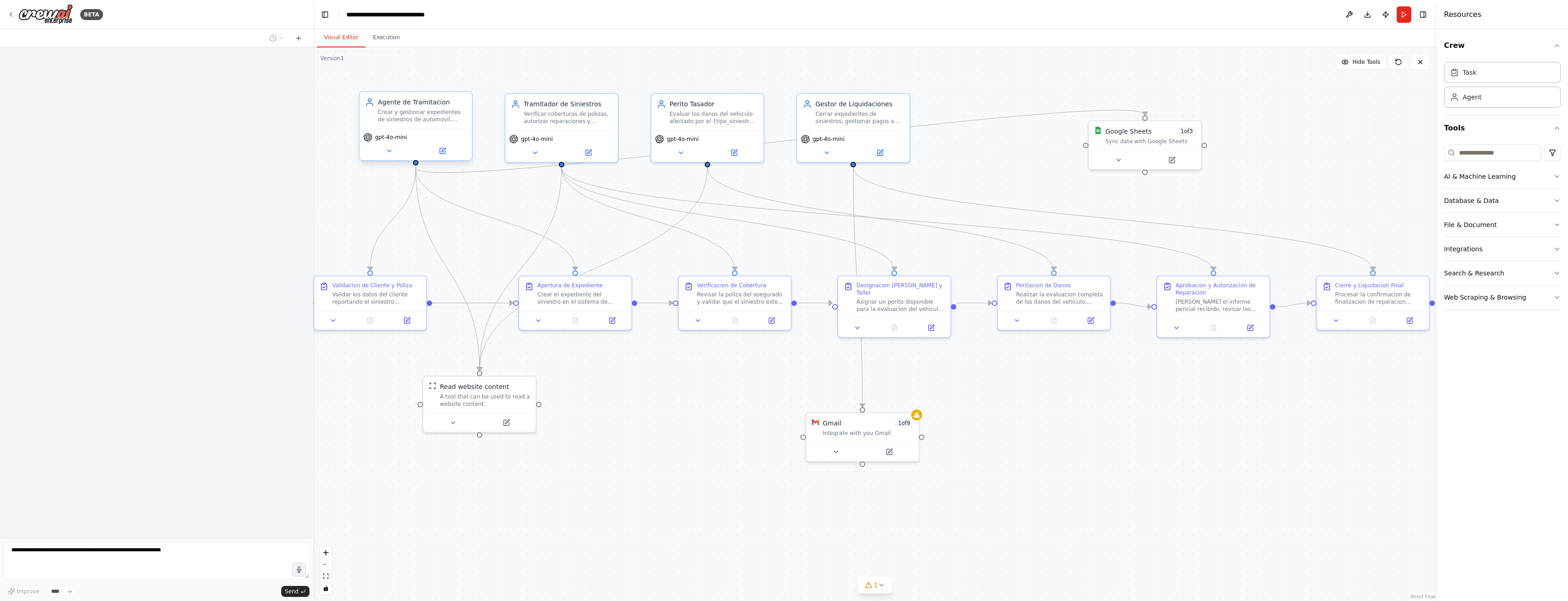
click at [406, 139] on span "gpt-4o-mini" at bounding box center [391, 137] width 32 height 8
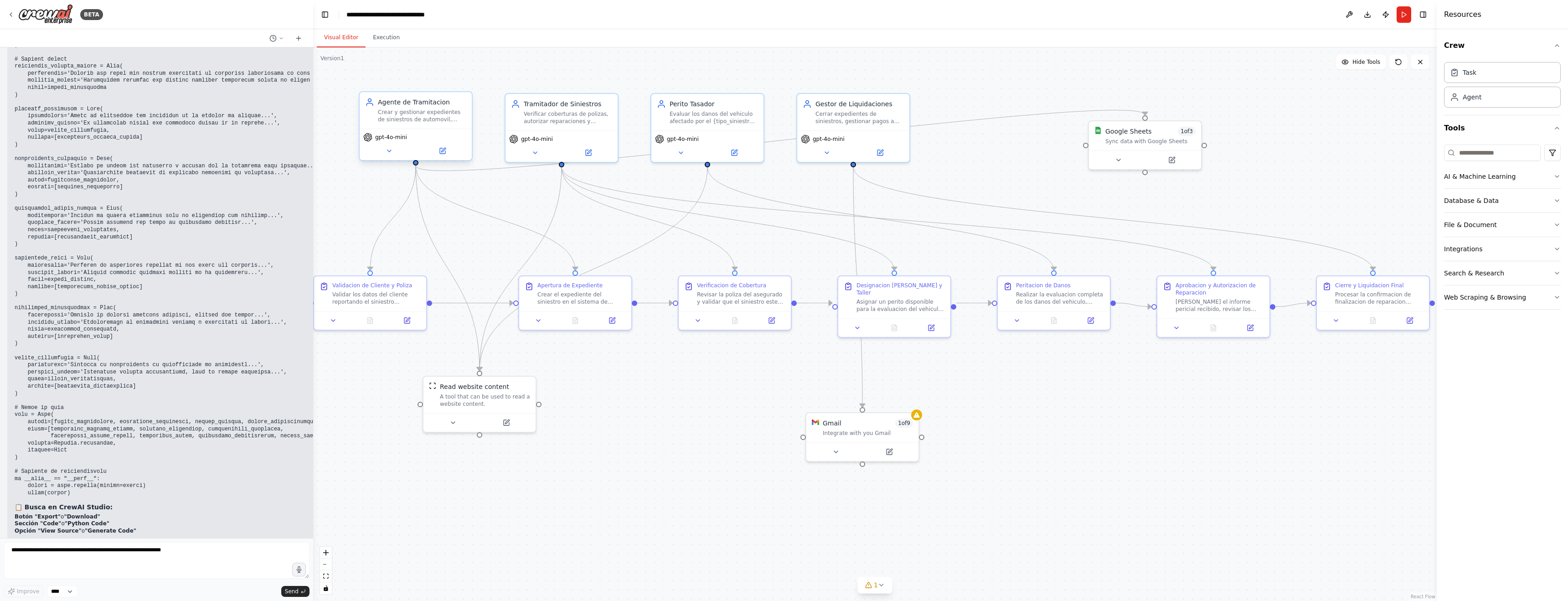
scroll to position [5095, 0]
click at [1403, 16] on button "Run" at bounding box center [1403, 14] width 14 height 17
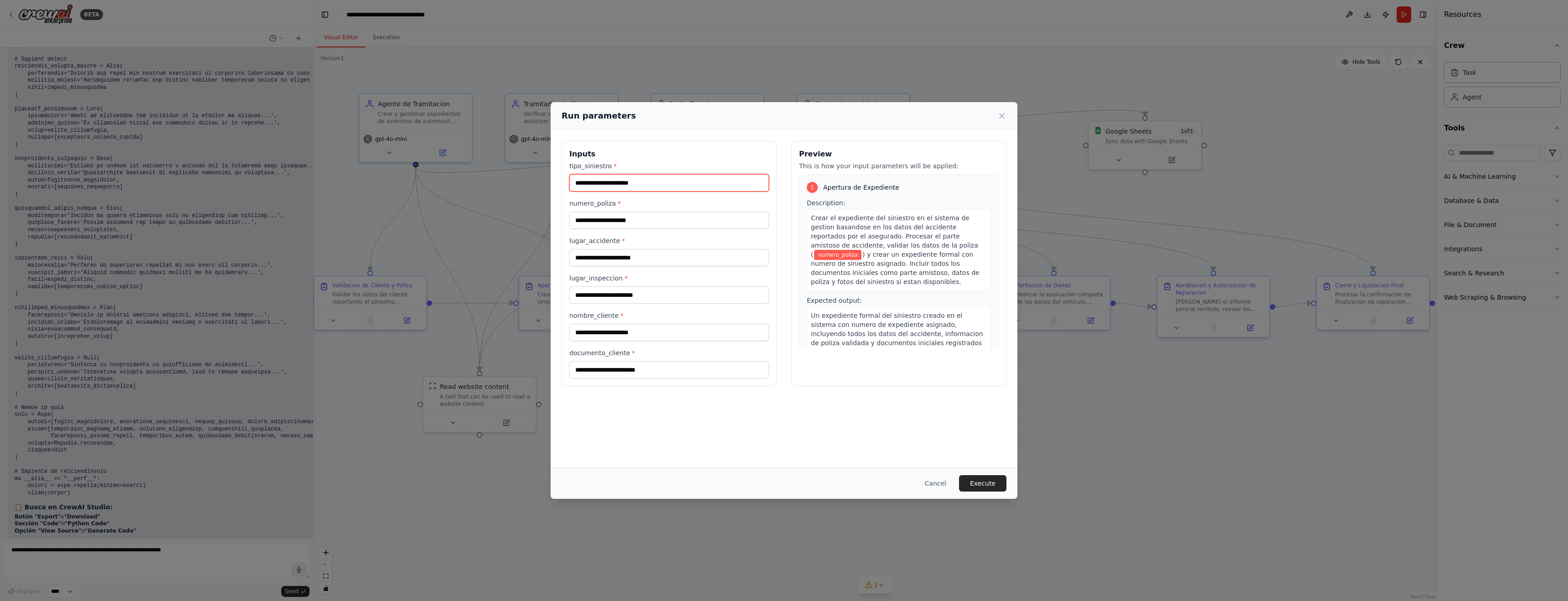
click at [710, 184] on input "tipo_siniestro *" at bounding box center [669, 183] width 200 height 17
click at [705, 216] on input "numero_poliza *" at bounding box center [669, 220] width 200 height 17
click at [699, 260] on input "lugar_accidente *" at bounding box center [669, 257] width 200 height 17
click at [664, 221] on input "numero_poliza *" at bounding box center [669, 220] width 200 height 17
type input "******"
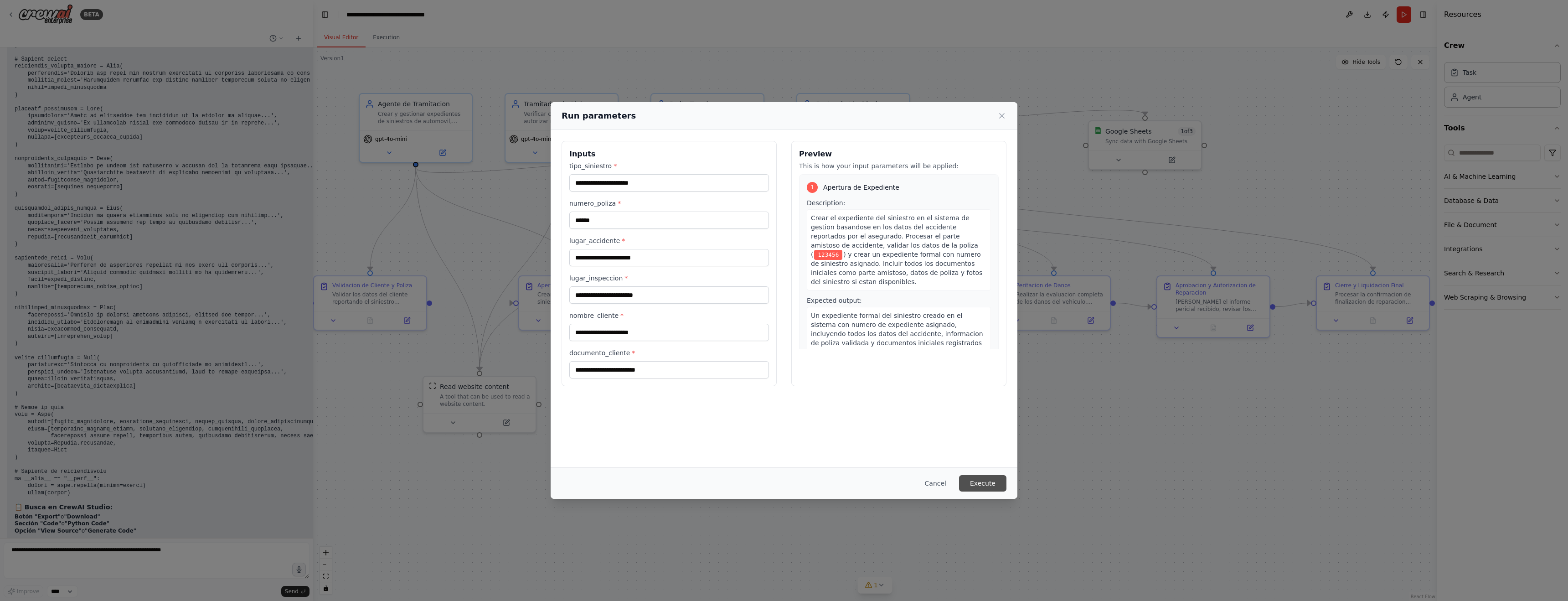
click at [982, 482] on button "Execute" at bounding box center [982, 483] width 48 height 17
click at [938, 482] on button "Cancel" at bounding box center [936, 483] width 36 height 17
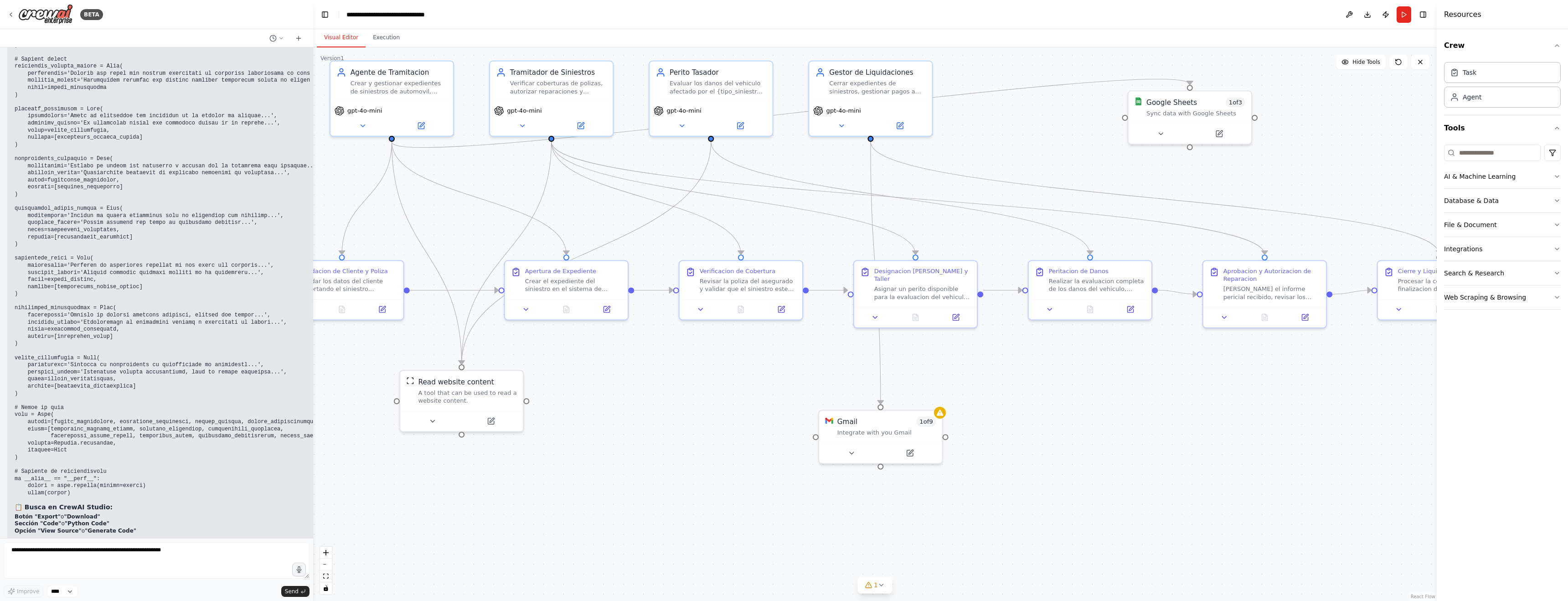
click at [142, 319] on pre at bounding box center [328, 88] width 627 height 817
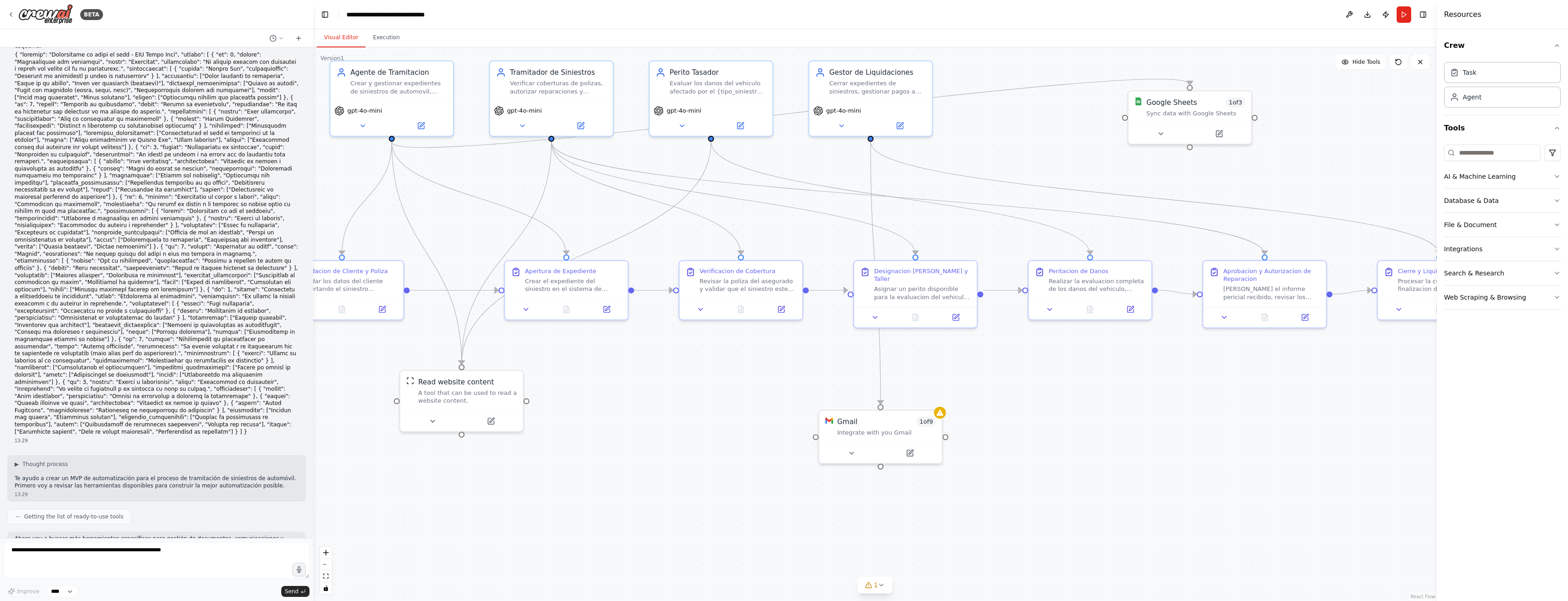
scroll to position [21, 0]
